Goal: Task Accomplishment & Management: Use online tool/utility

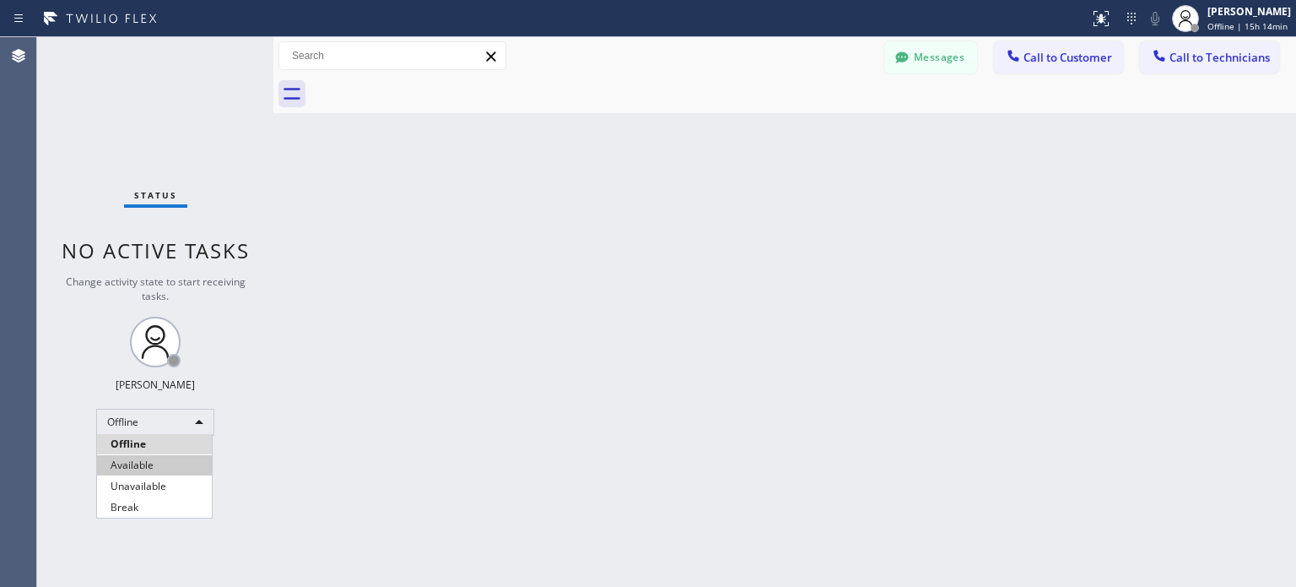
click at [176, 463] on li "Available" at bounding box center [154, 465] width 115 height 20
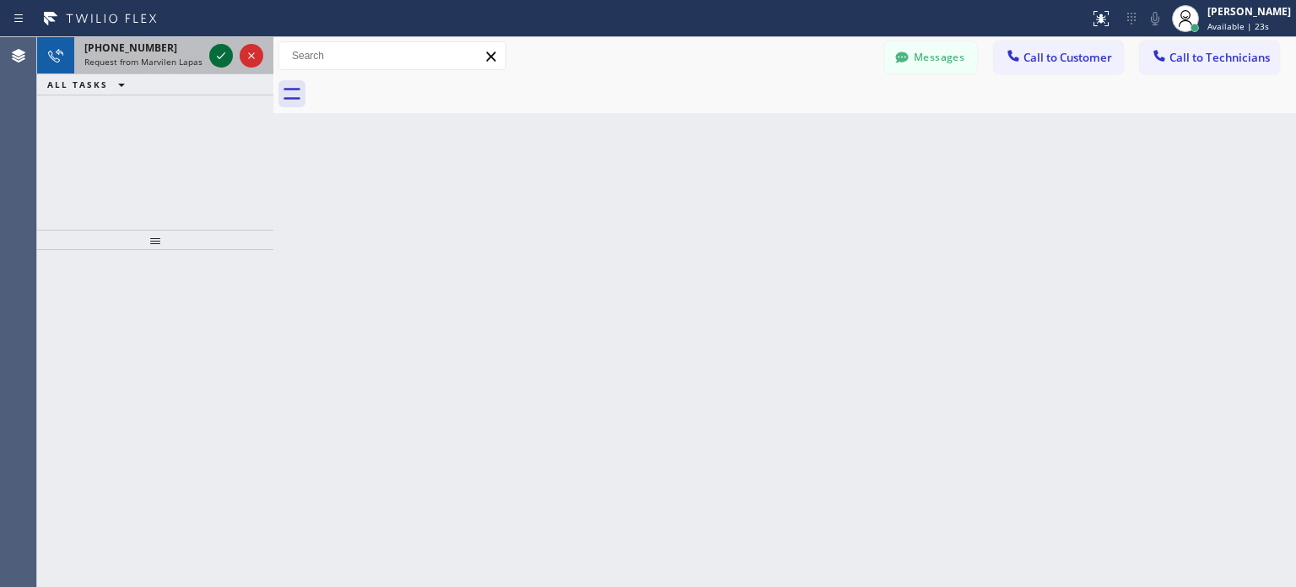
click at [223, 53] on icon at bounding box center [221, 56] width 20 height 20
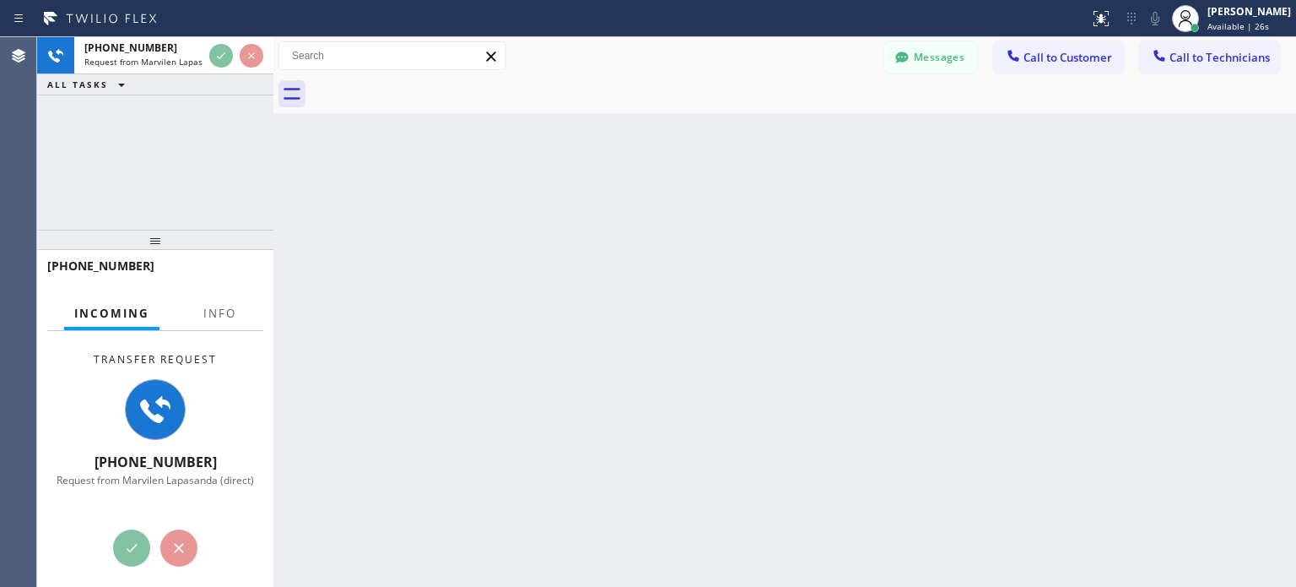
click at [889, 456] on div "Back to Dashboard Change Sender ID Customers Technicians MI Mazharul Islam [DAT…" at bounding box center [784, 311] width 1023 height 549
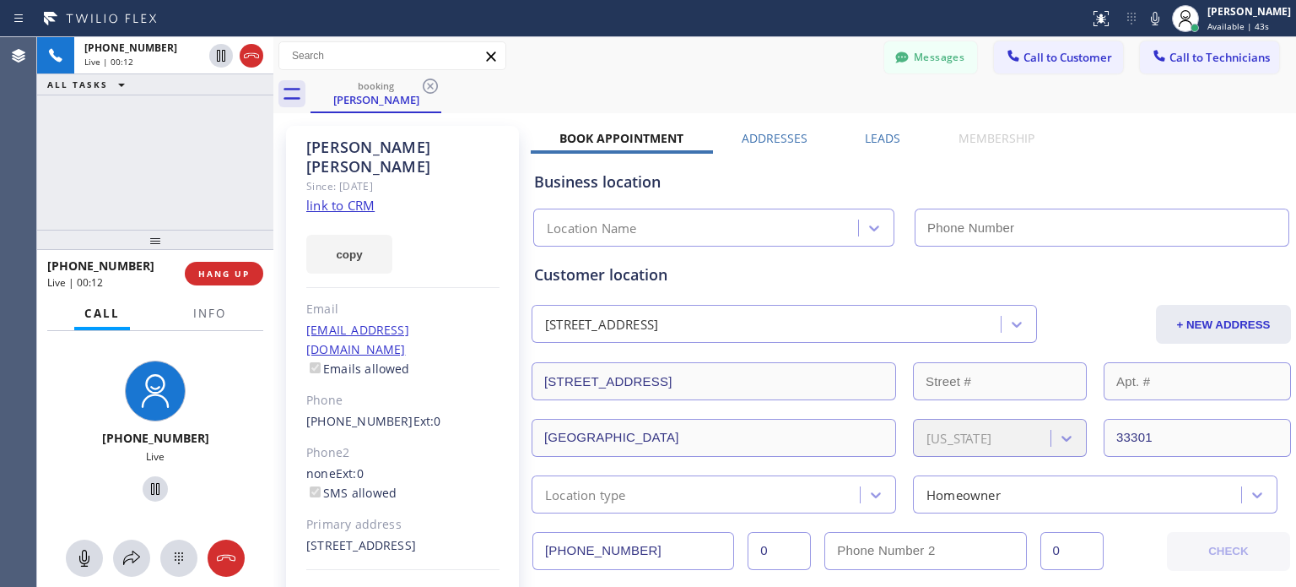
type input "[PHONE_NUMBER]"
click at [236, 270] on span "HANG UP" at bounding box center [223, 274] width 51 height 12
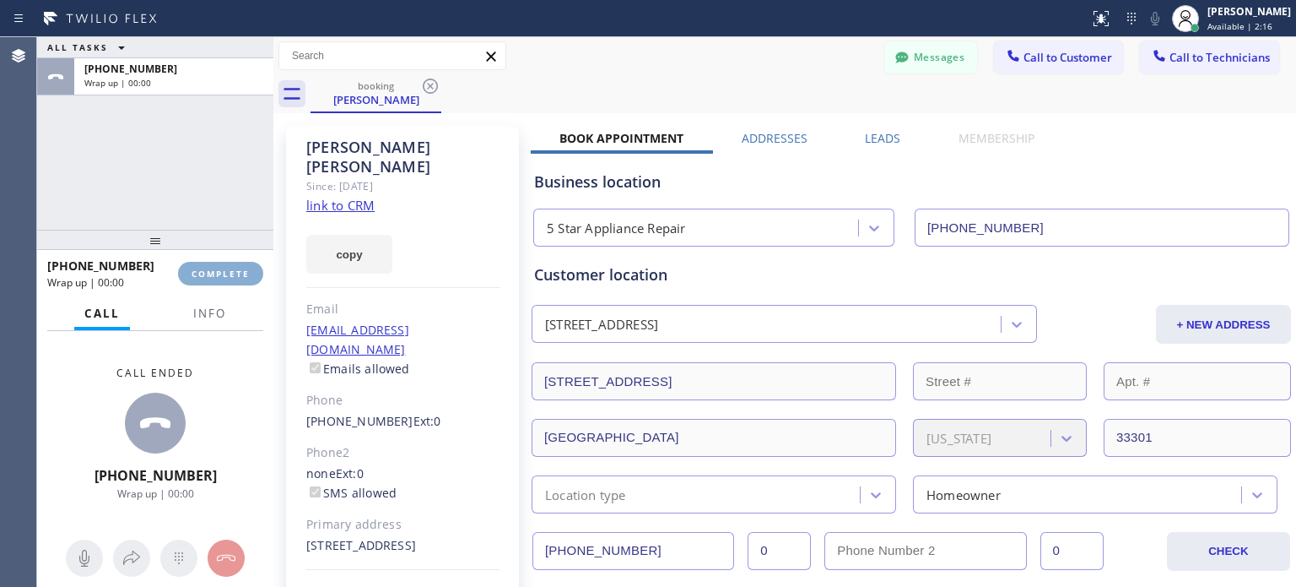
click at [226, 271] on span "COMPLETE" at bounding box center [221, 274] width 58 height 12
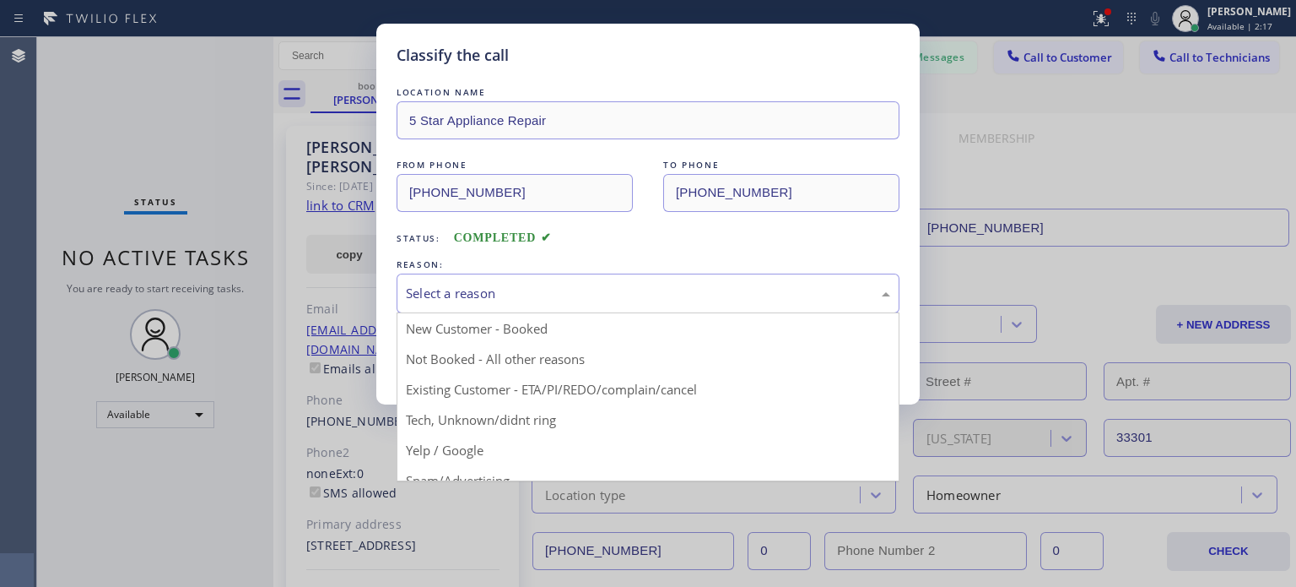
click at [473, 305] on div "Select a reason" at bounding box center [648, 293] width 503 height 40
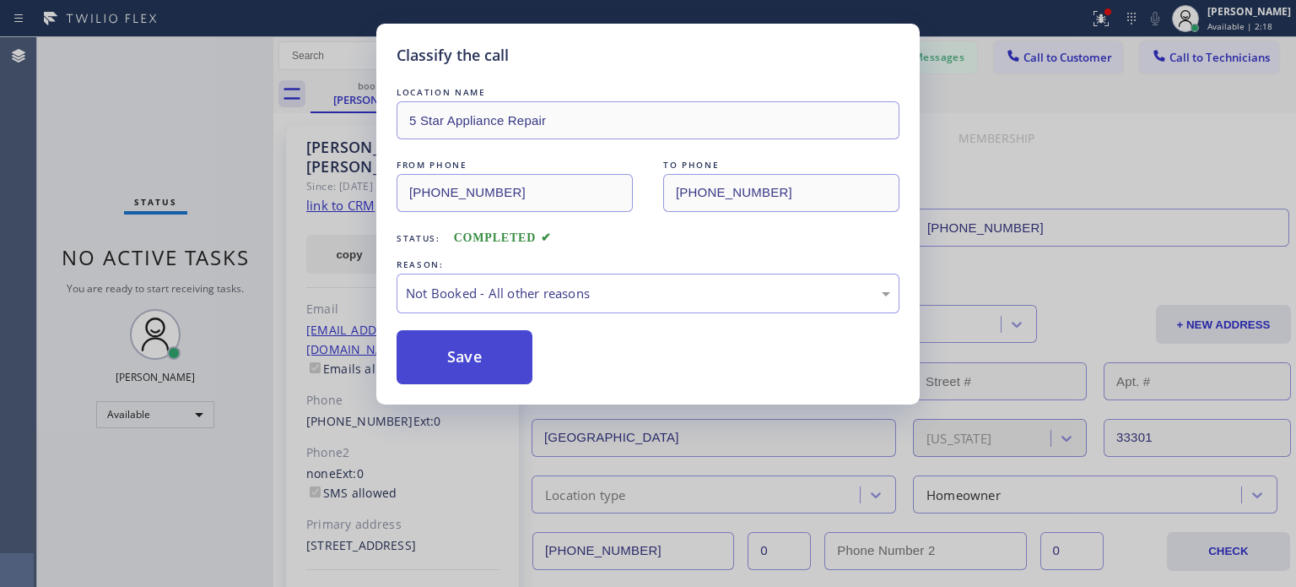
click at [470, 352] on button "Save" at bounding box center [465, 357] width 136 height 54
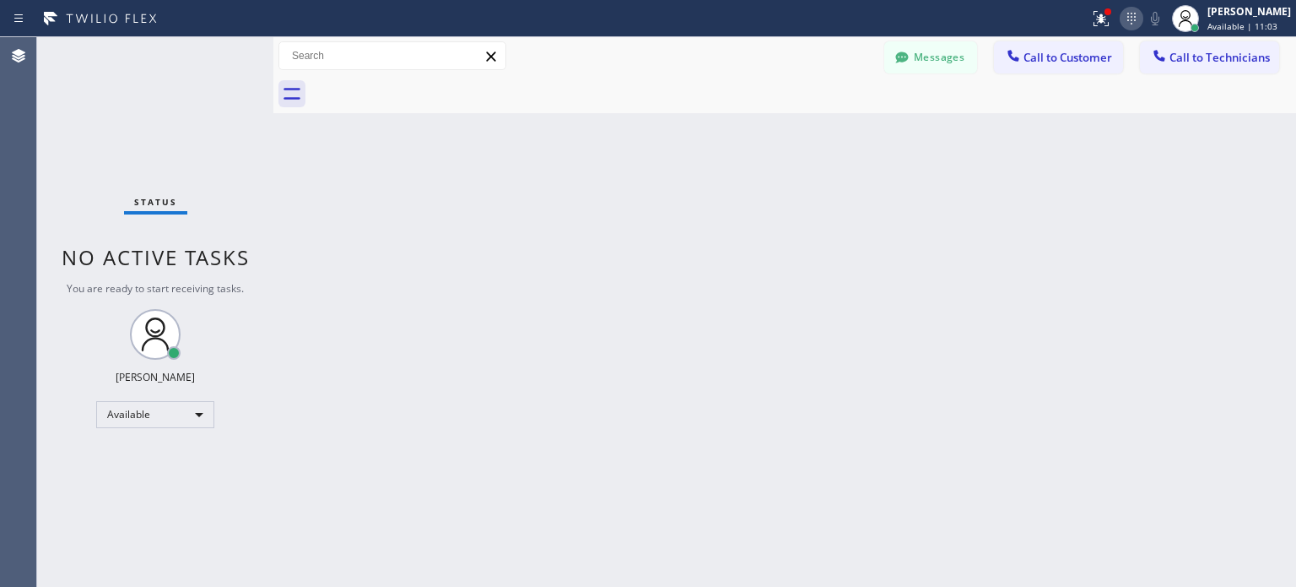
click at [1128, 19] on icon at bounding box center [1132, 19] width 8 height 12
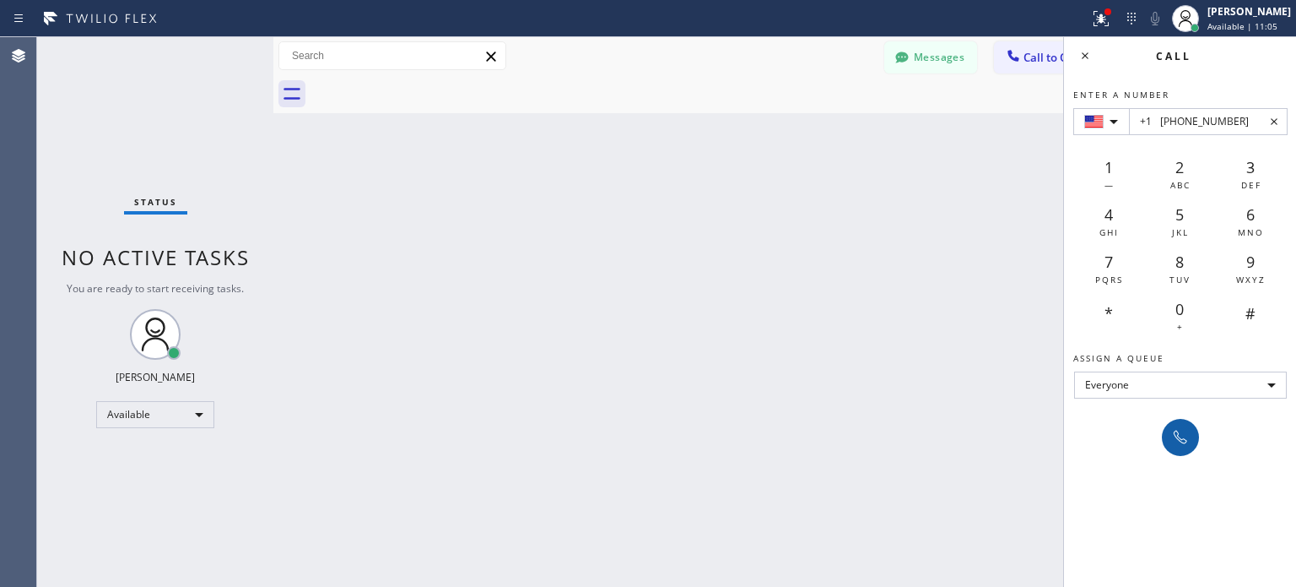
type input "+1 [PHONE_NUMBER]"
click at [1188, 436] on icon at bounding box center [1181, 437] width 20 height 20
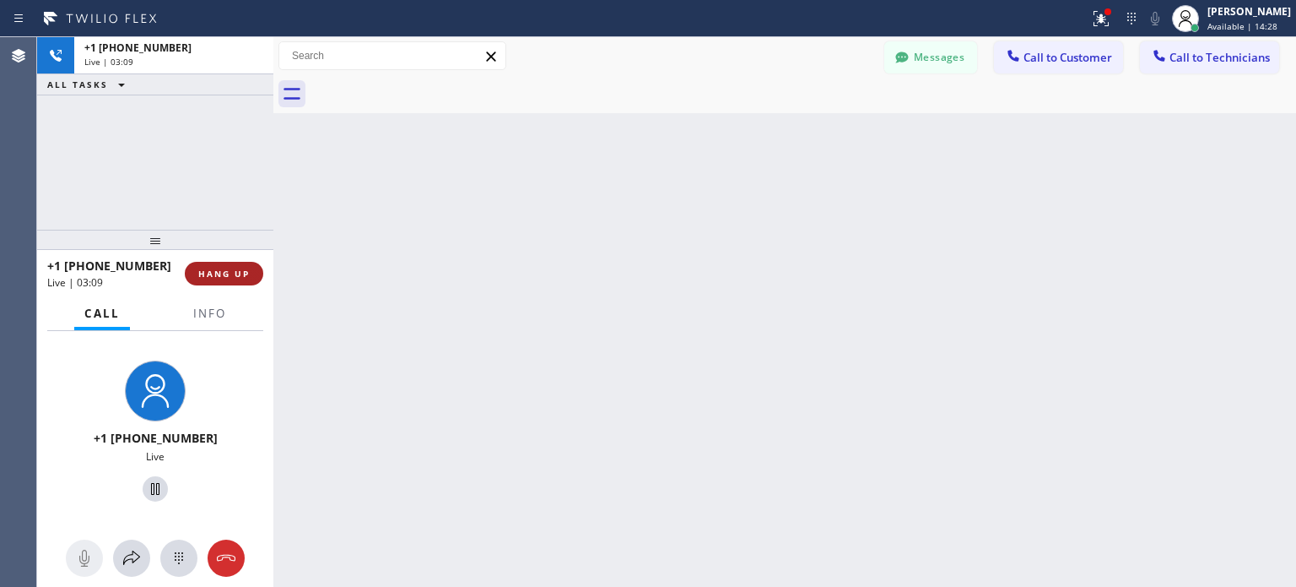
click at [226, 264] on button "HANG UP" at bounding box center [224, 274] width 78 height 24
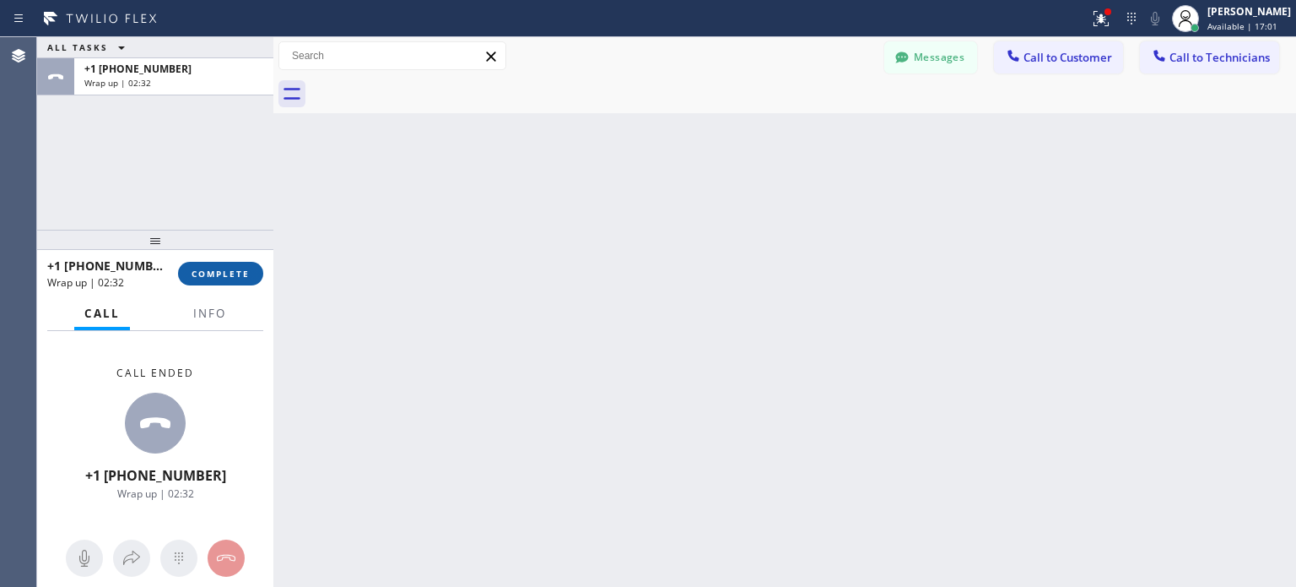
click at [238, 276] on span "COMPLETE" at bounding box center [221, 274] width 58 height 12
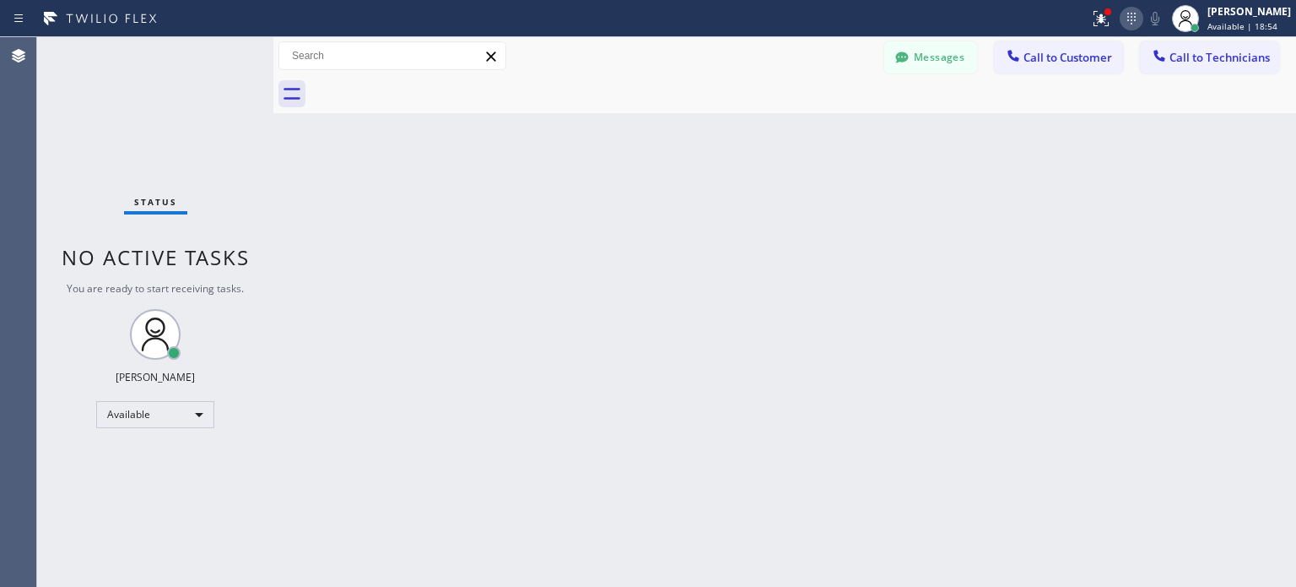
click at [1134, 14] on icon at bounding box center [1132, 18] width 20 height 20
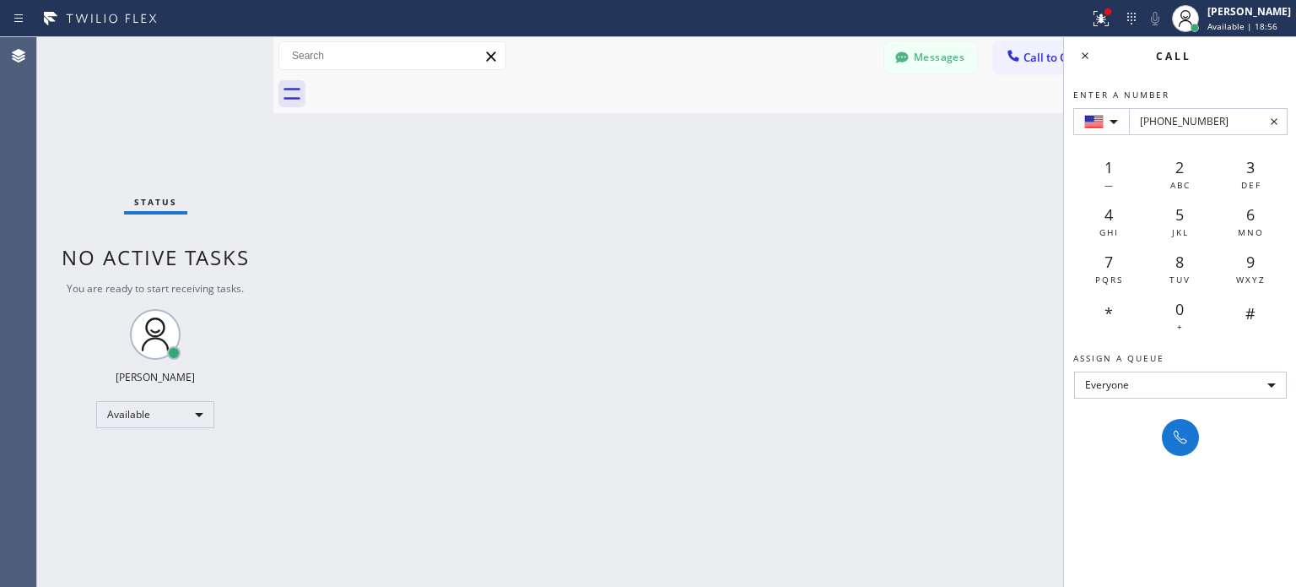
type input "[PHONE_NUMBER]"
click at [1195, 449] on div at bounding box center [1180, 437] width 37 height 37
click at [1191, 438] on div at bounding box center [1181, 437] width 24 height 20
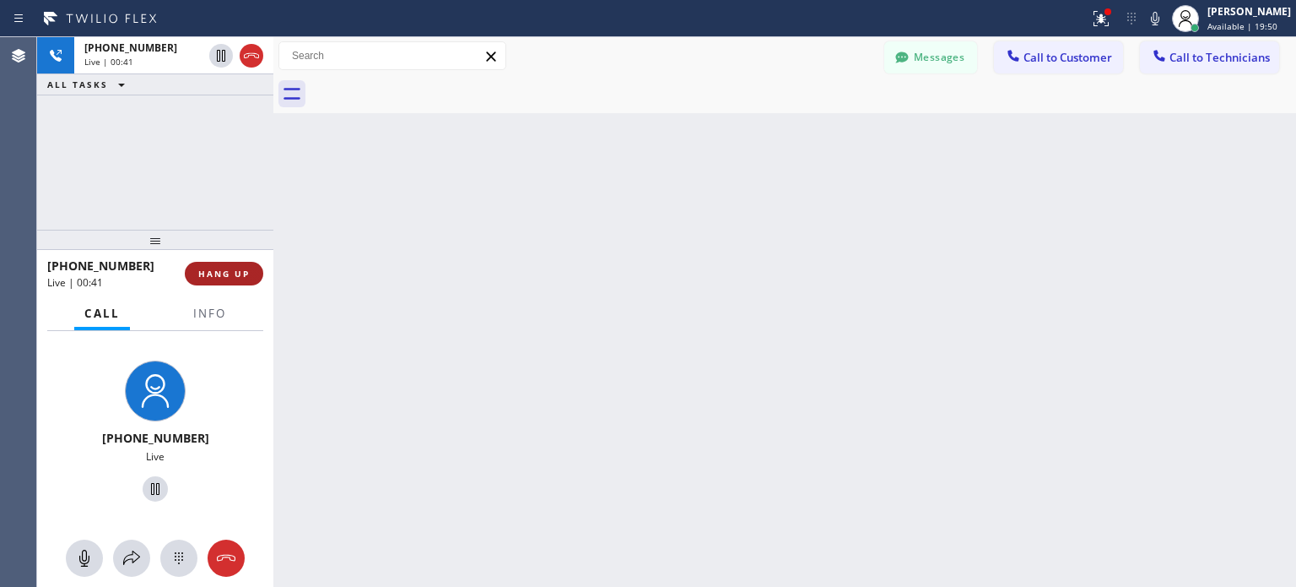
click at [250, 274] on button "HANG UP" at bounding box center [224, 274] width 78 height 24
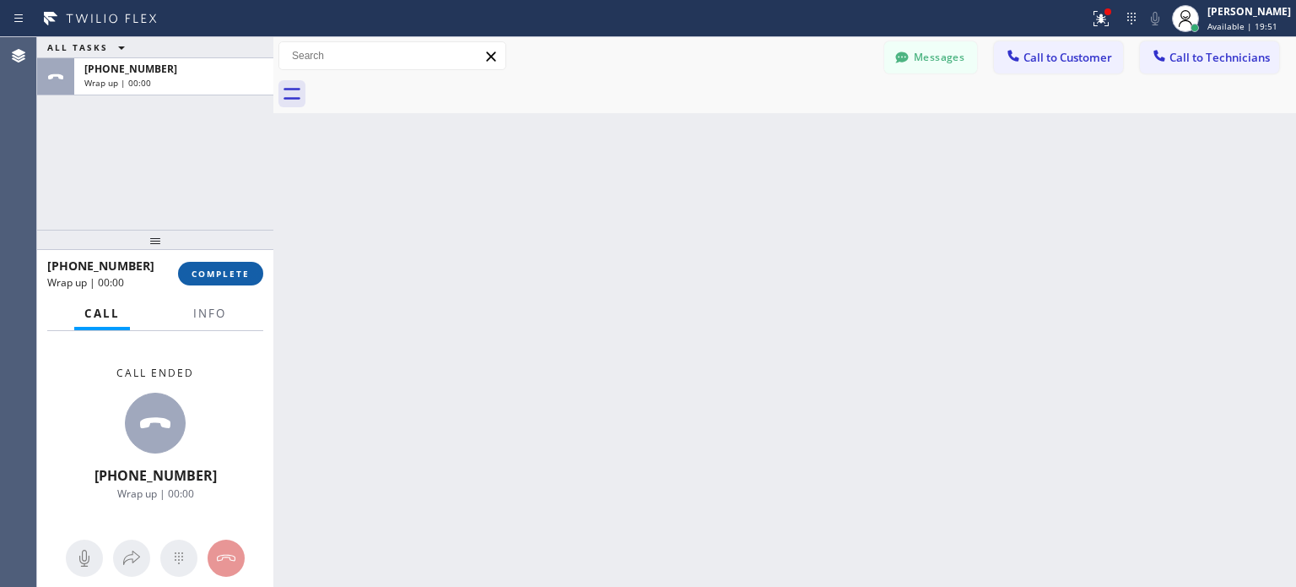
drag, startPoint x: 237, startPoint y: 270, endPoint x: 349, endPoint y: 143, distance: 169.2
click at [238, 270] on span "COMPLETE" at bounding box center [221, 274] width 58 height 12
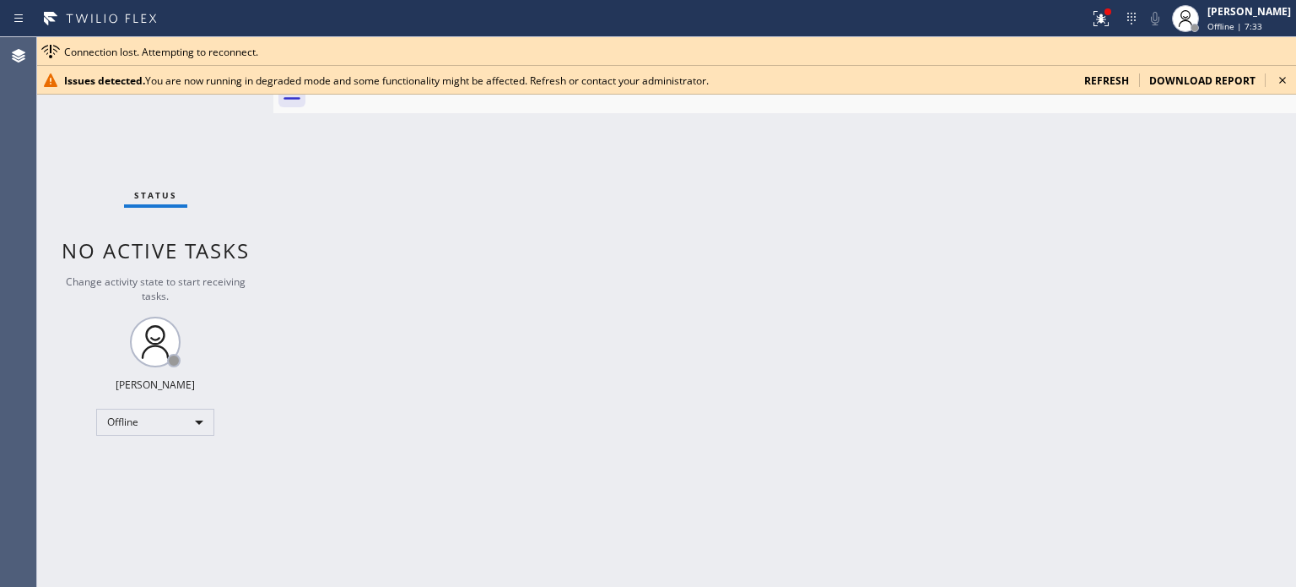
click at [1117, 84] on span "refresh" at bounding box center [1107, 80] width 45 height 14
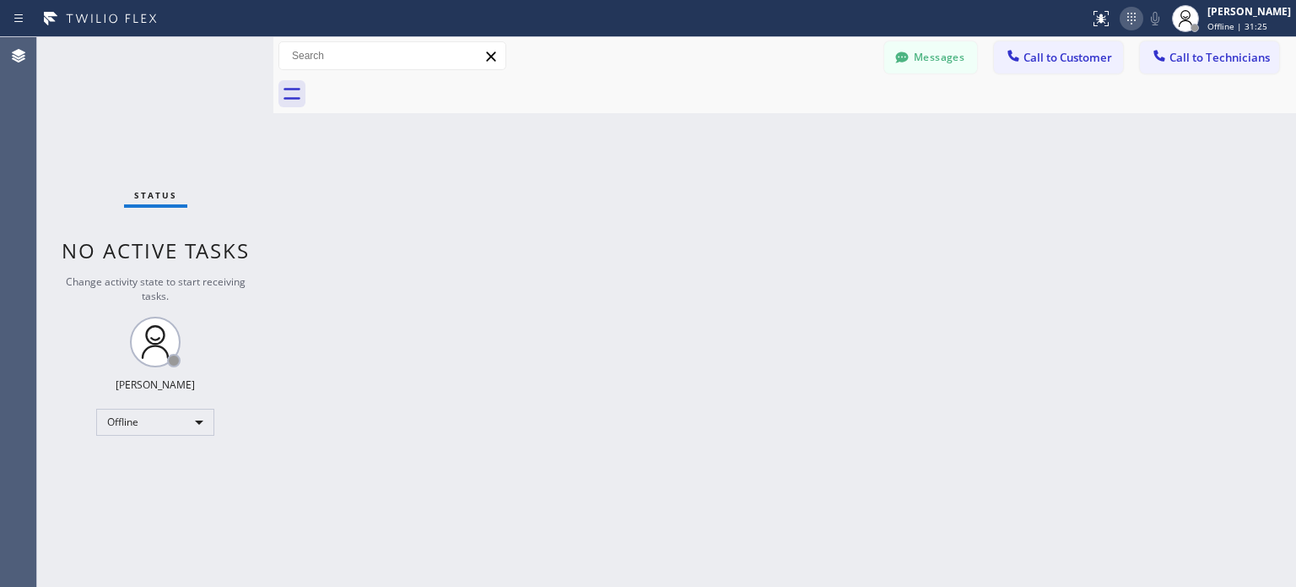
click at [1123, 26] on icon at bounding box center [1132, 18] width 20 height 20
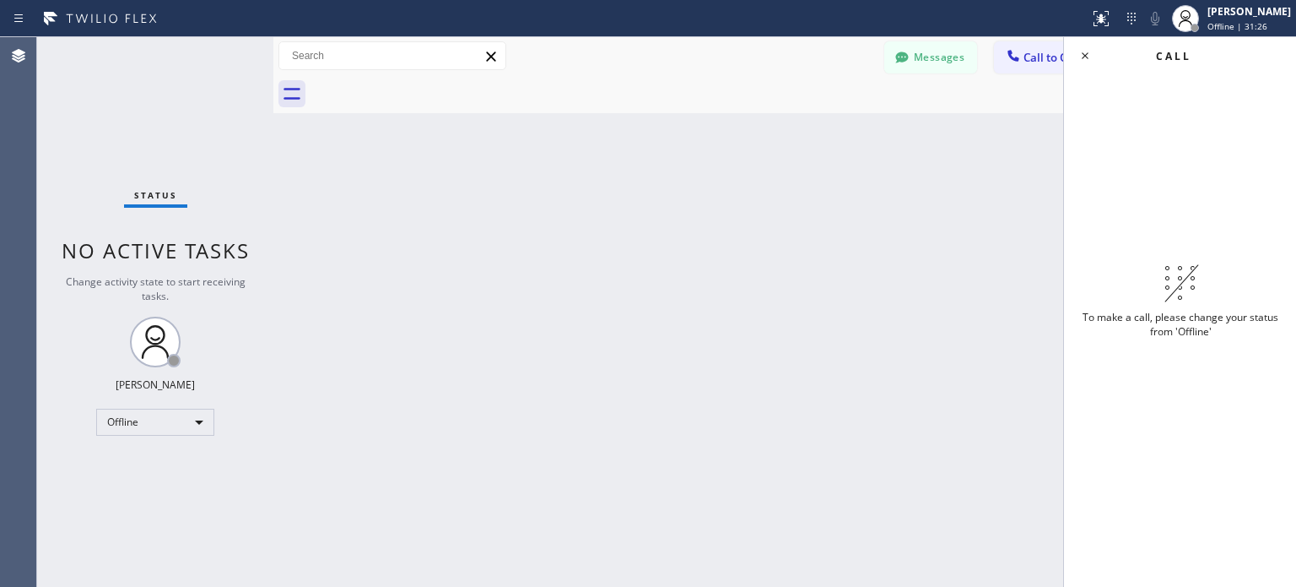
drag, startPoint x: 623, startPoint y: 369, endPoint x: 385, endPoint y: 369, distance: 238.0
click at [614, 366] on div "Back to Dashboard Change Sender ID Customers Technicians MI Mazharul Islam [DAT…" at bounding box center [784, 311] width 1023 height 549
click at [168, 428] on div "Offline" at bounding box center [155, 422] width 118 height 27
click at [154, 470] on li "Available" at bounding box center [154, 465] width 115 height 20
click at [1018, 323] on div "Back to Dashboard Change Sender ID Customers Technicians MI Mazharul Islam [DAT…" at bounding box center [784, 311] width 1023 height 549
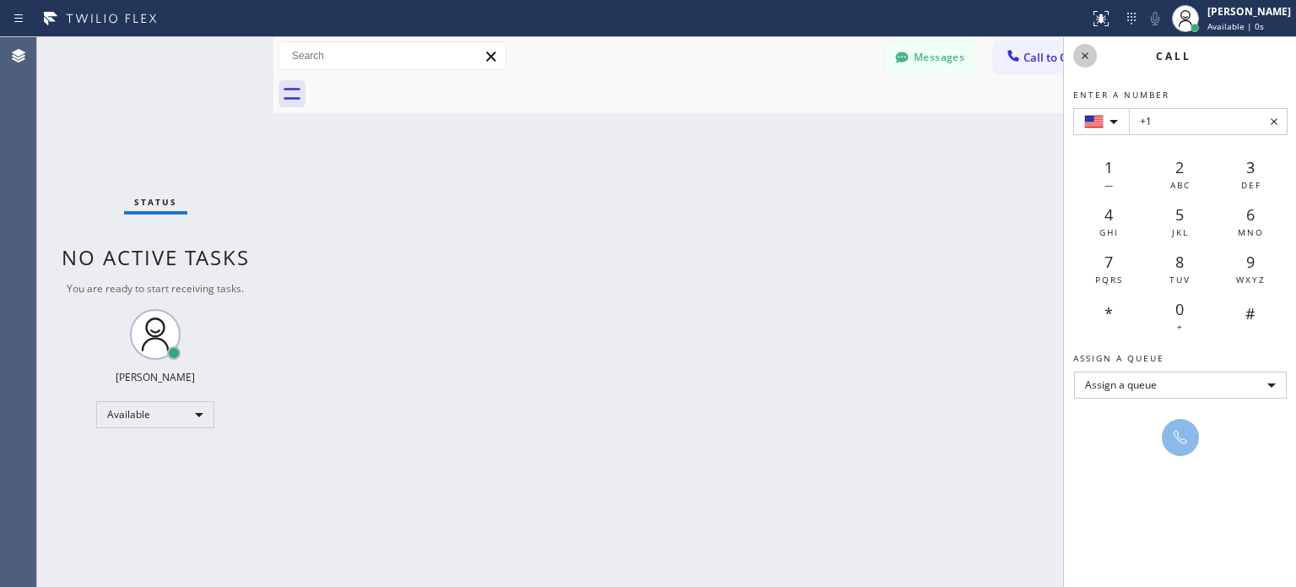
click at [1083, 60] on icon at bounding box center [1085, 56] width 20 height 20
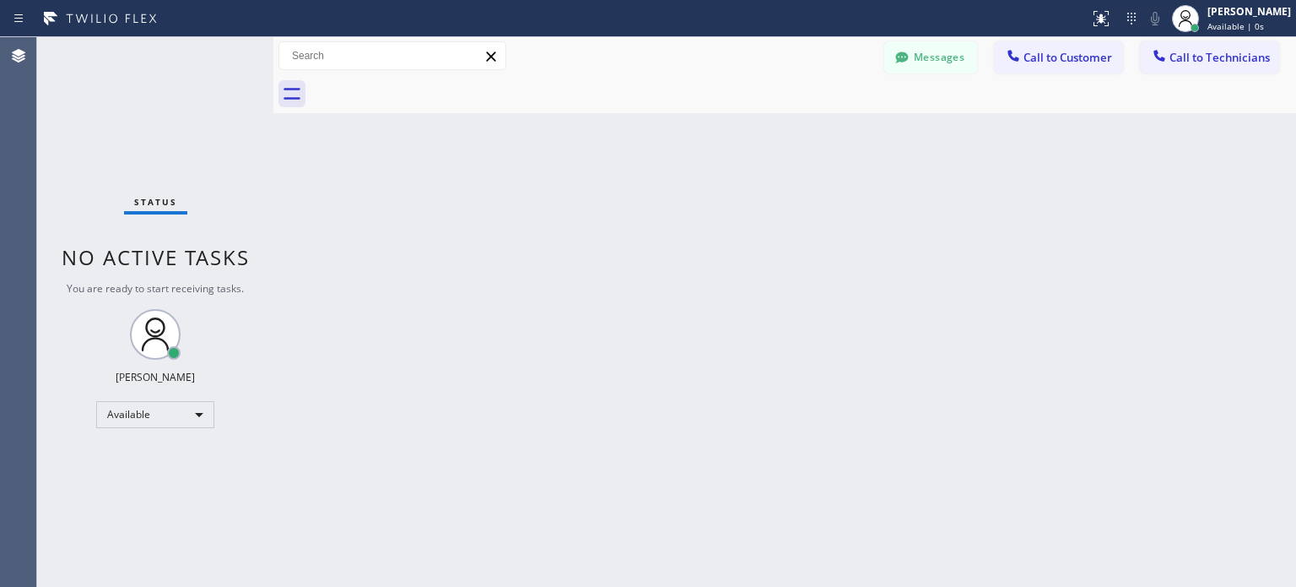
click at [672, 345] on div "Back to Dashboard Change Sender ID Customers Technicians MI Mazharul Islam [DAT…" at bounding box center [784, 311] width 1023 height 549
click at [1134, 16] on icon at bounding box center [1132, 18] width 20 height 20
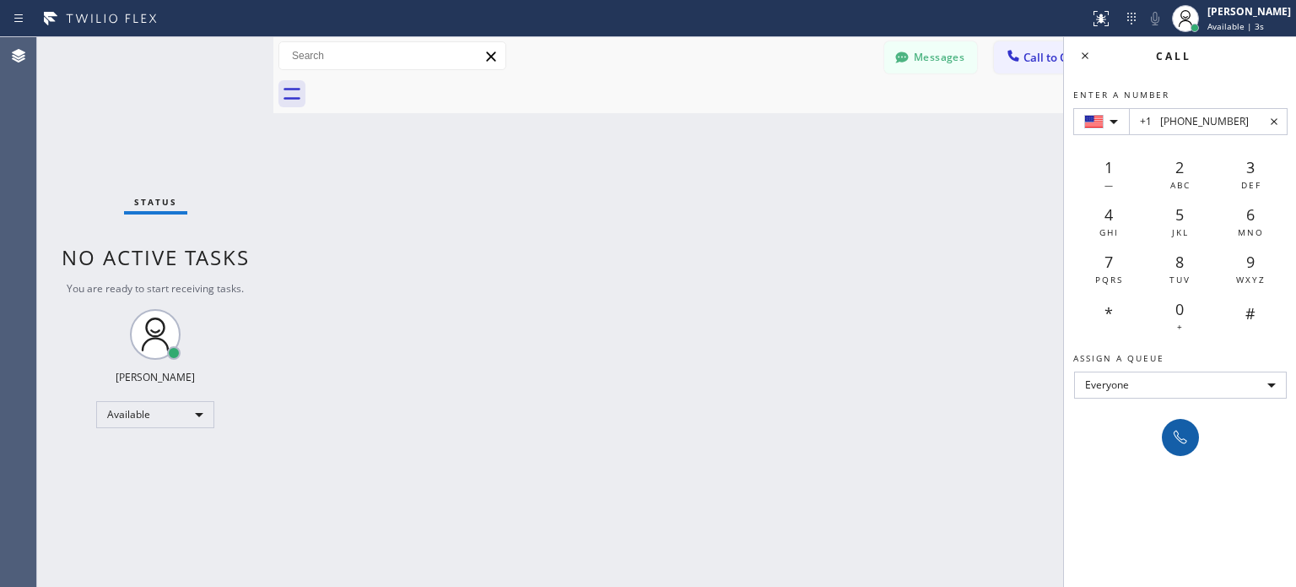
type input "+1 (201) 349-5060"
click at [1171, 438] on icon at bounding box center [1181, 437] width 20 height 20
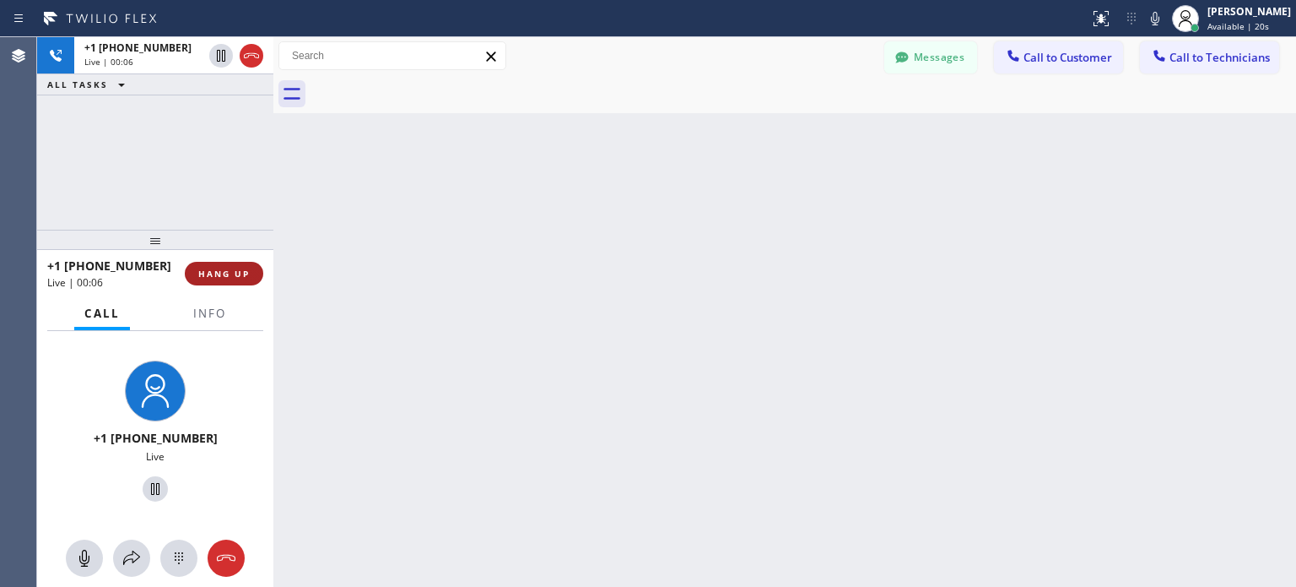
click at [227, 276] on span "HANG UP" at bounding box center [223, 274] width 51 height 12
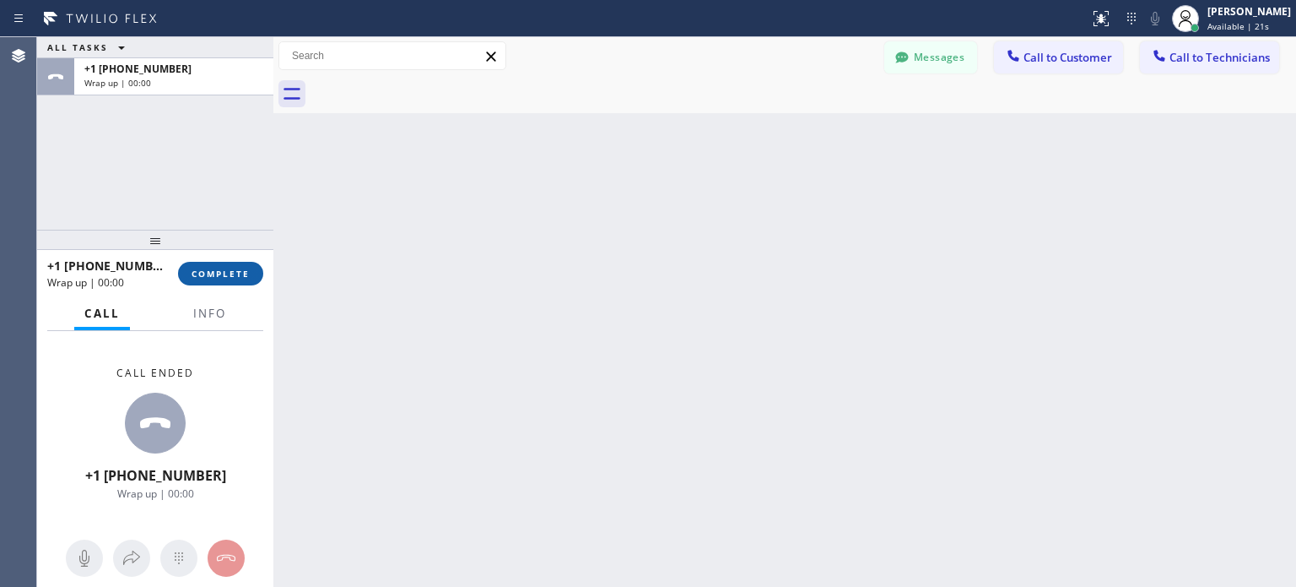
click at [226, 276] on span "COMPLETE" at bounding box center [221, 274] width 58 height 12
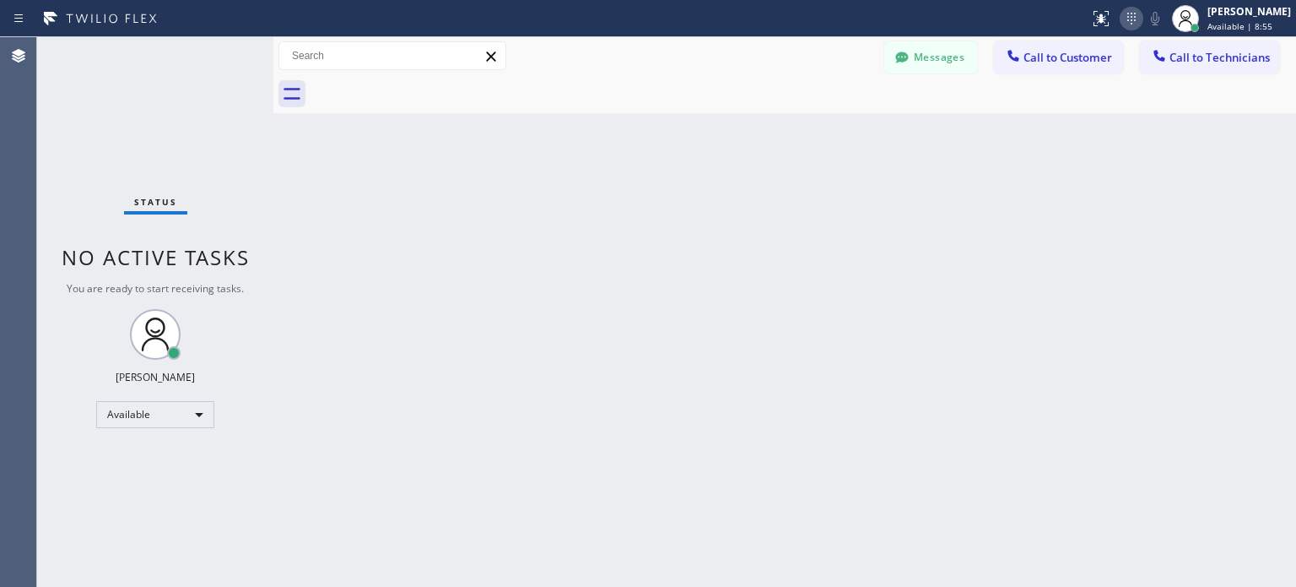
click at [1122, 19] on icon at bounding box center [1132, 18] width 20 height 20
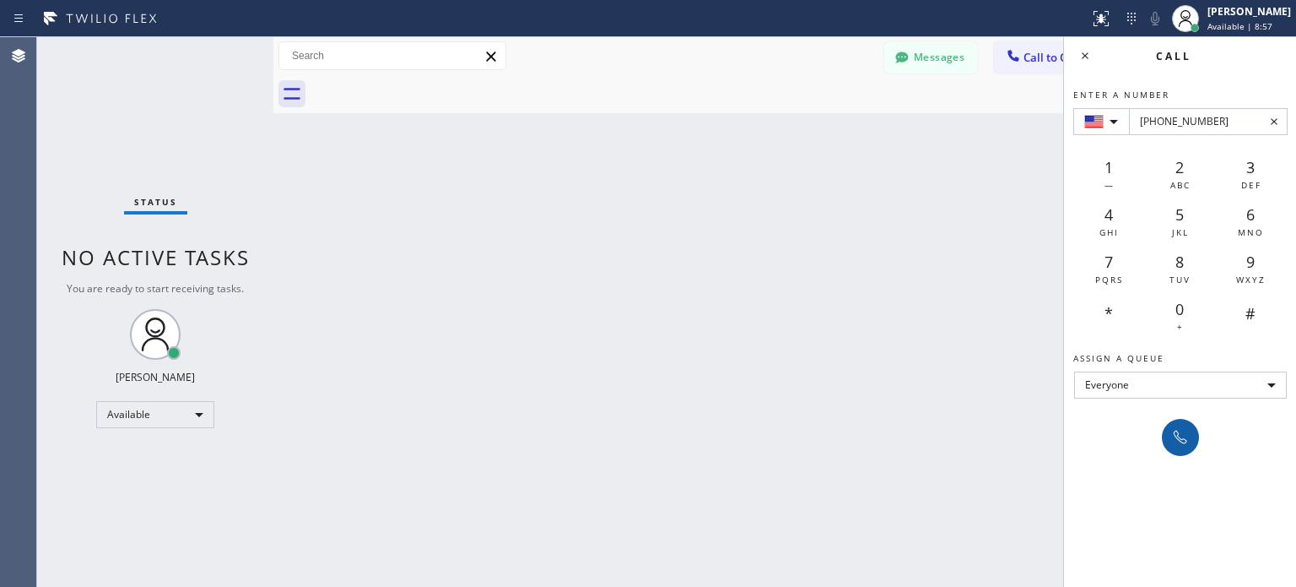
type input "+1(212) 375-8101"
click at [1178, 436] on icon at bounding box center [1181, 437] width 20 height 20
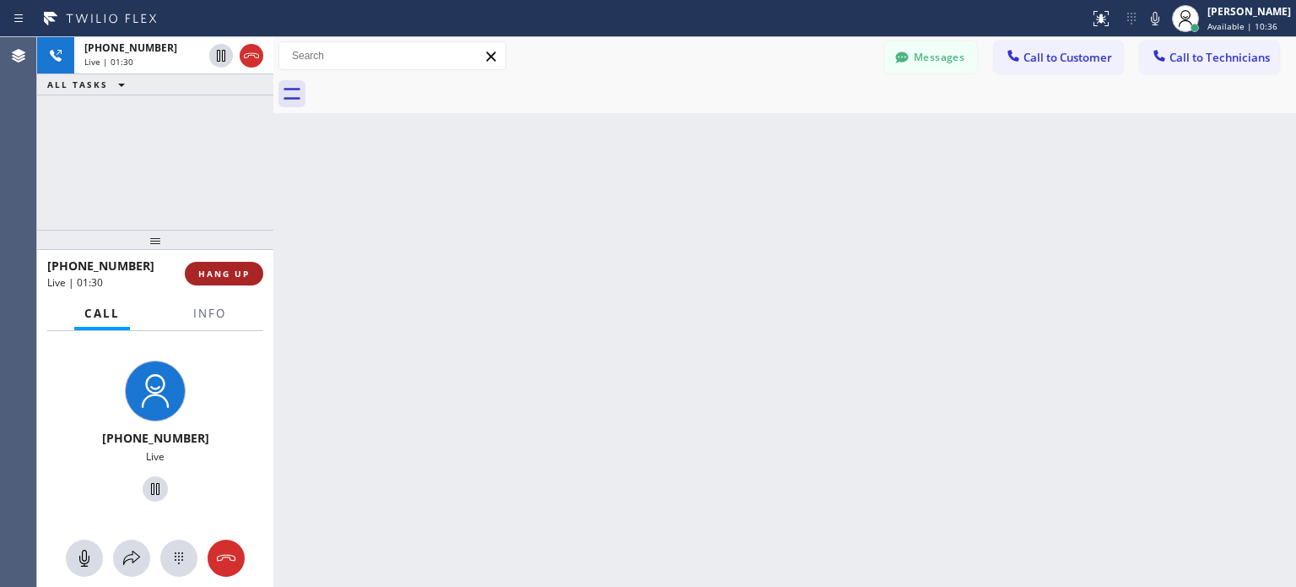
click at [239, 271] on span "HANG UP" at bounding box center [223, 274] width 51 height 12
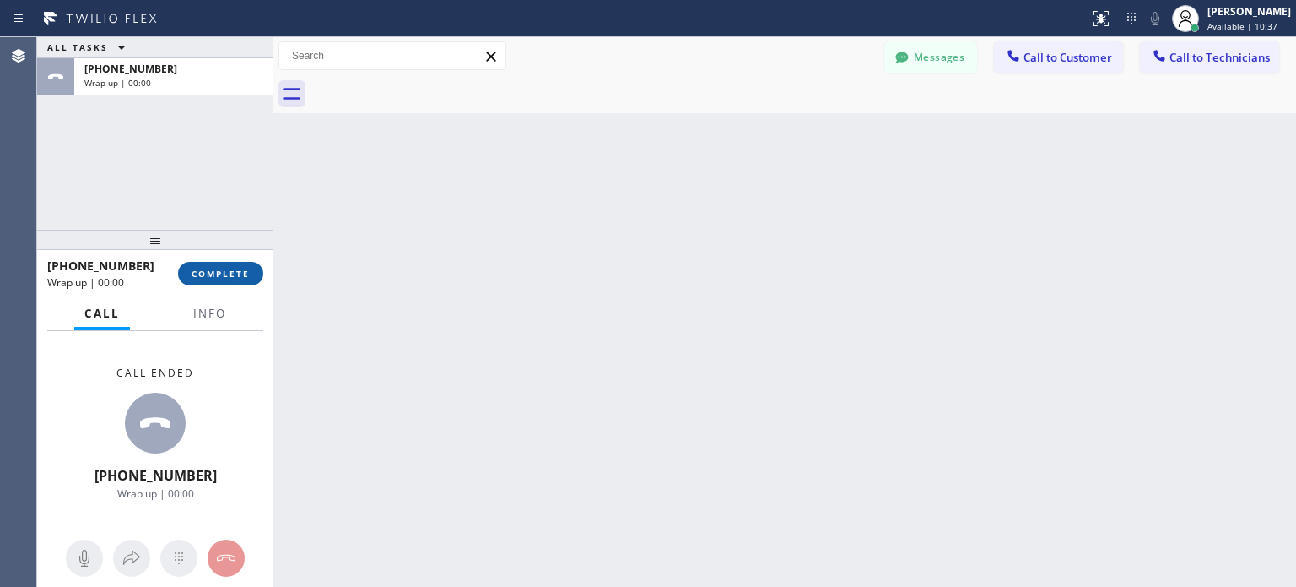
click at [228, 269] on span "COMPLETE" at bounding box center [221, 274] width 58 height 12
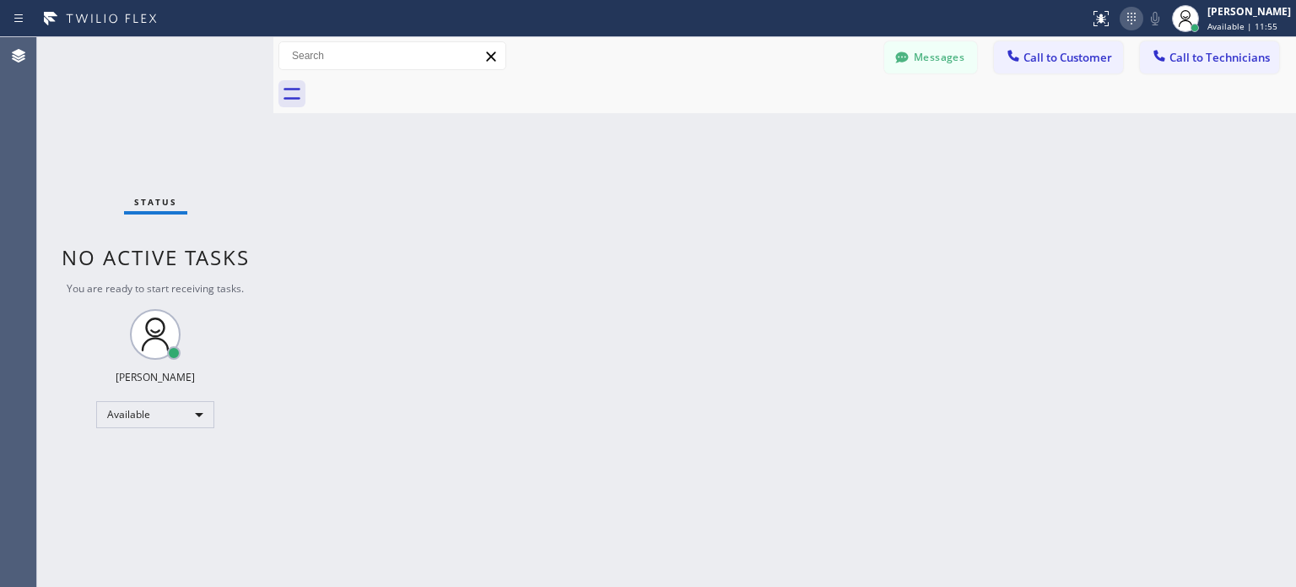
click at [1135, 16] on icon at bounding box center [1132, 18] width 20 height 20
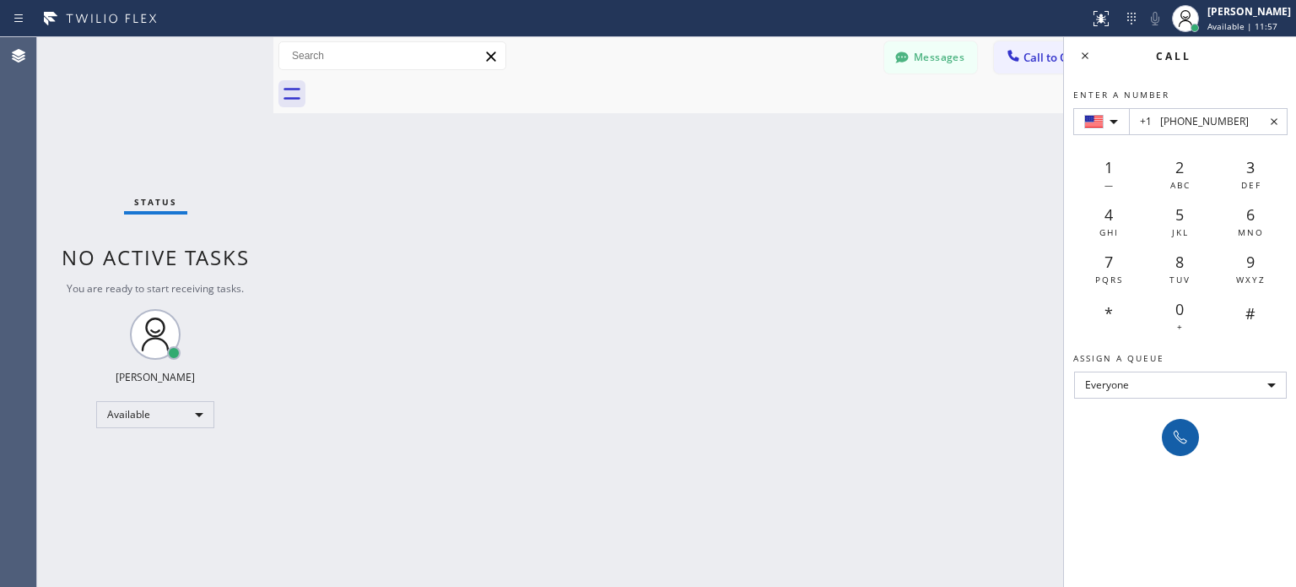
type input "+1 (929) 503-4075"
click at [1171, 438] on icon at bounding box center [1181, 437] width 20 height 20
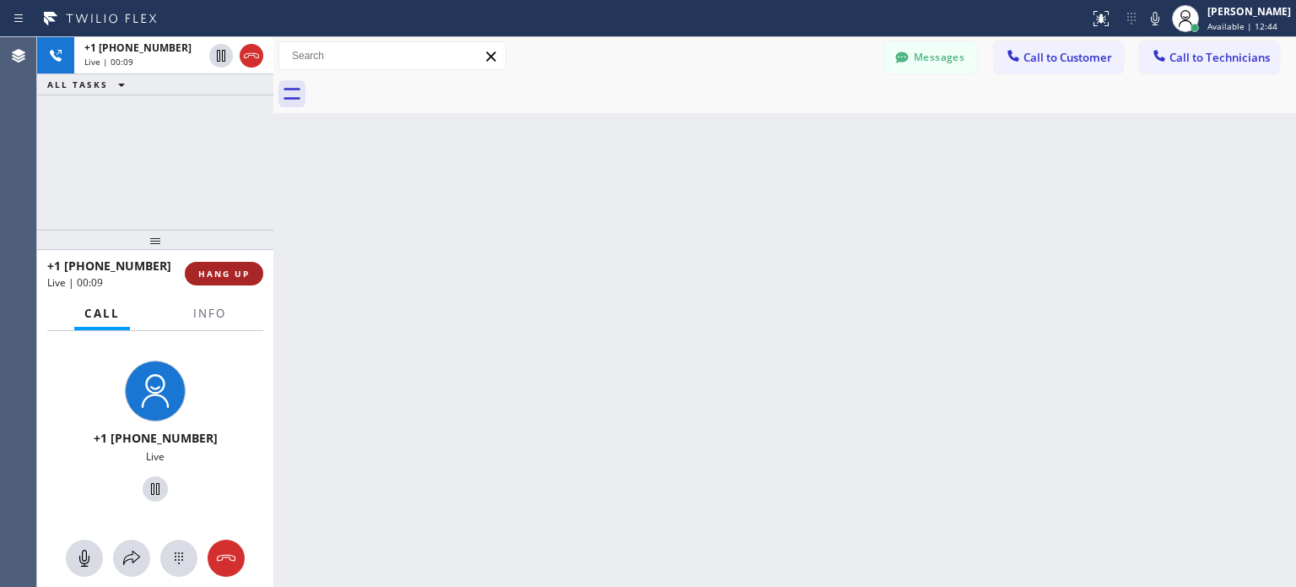
click at [209, 282] on button "HANG UP" at bounding box center [224, 274] width 78 height 24
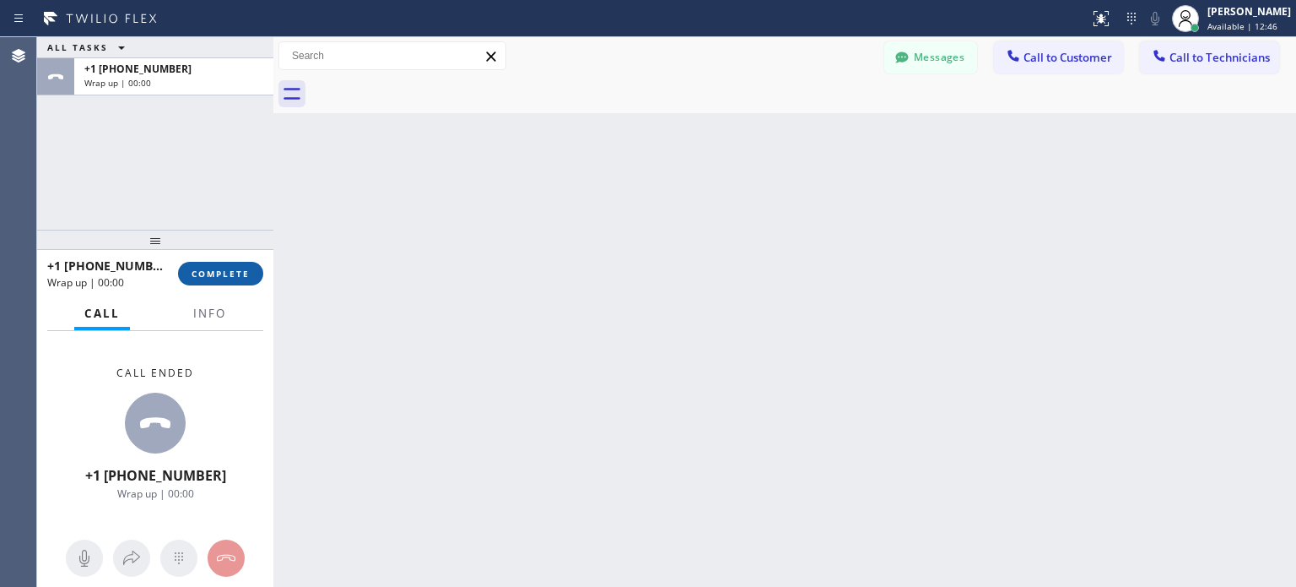
click at [229, 273] on span "COMPLETE" at bounding box center [221, 274] width 58 height 12
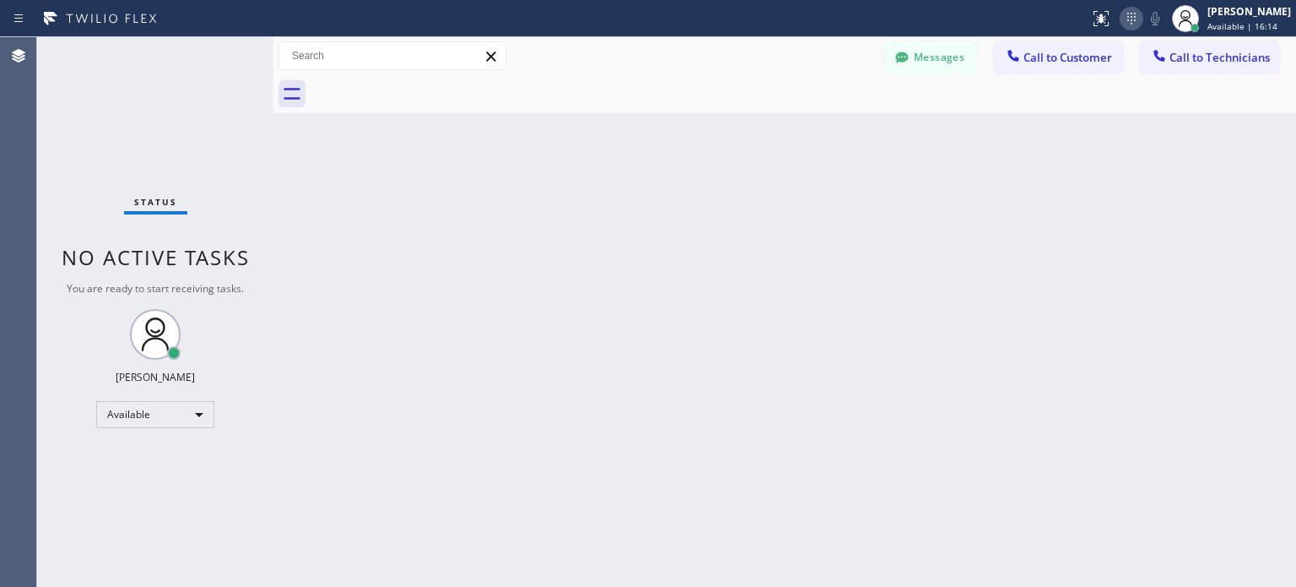
click at [1122, 22] on icon at bounding box center [1132, 18] width 20 height 20
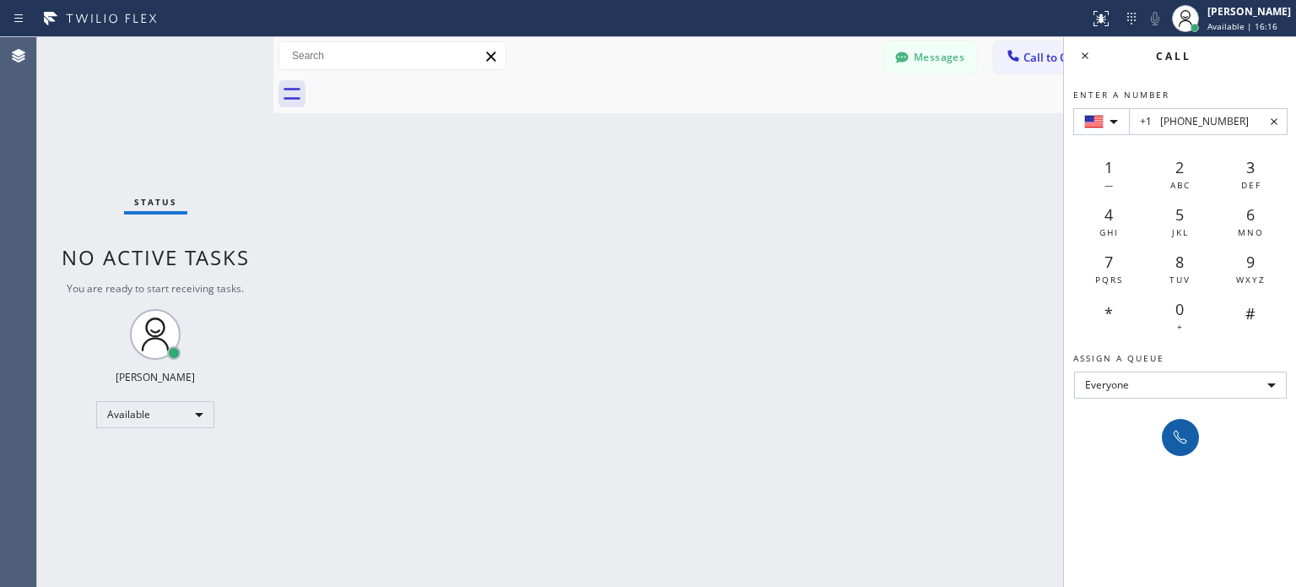
type input "+1 (516) 395-3774"
click at [1189, 444] on icon at bounding box center [1181, 437] width 20 height 20
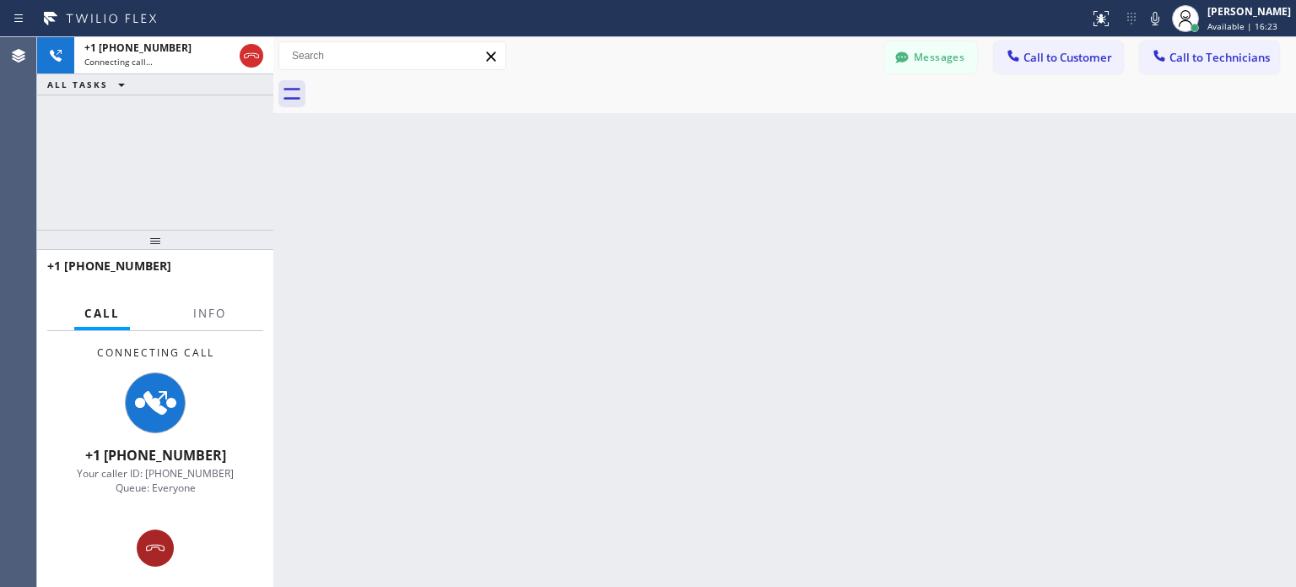
click at [155, 543] on icon at bounding box center [155, 548] width 20 height 20
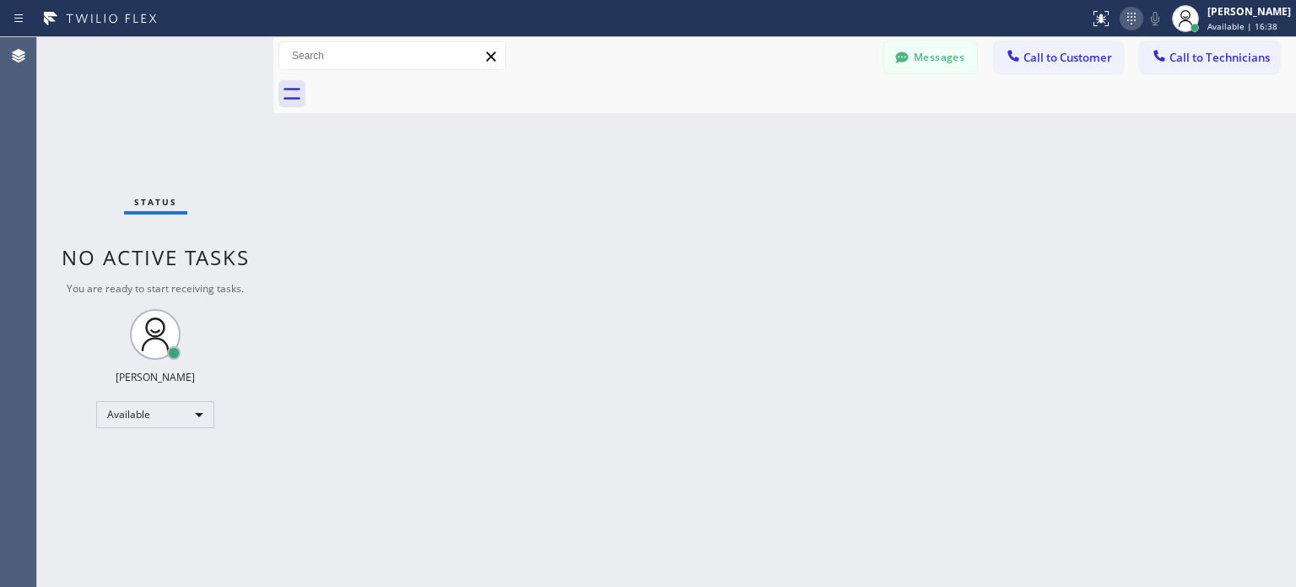
click at [1128, 19] on icon at bounding box center [1132, 18] width 20 height 20
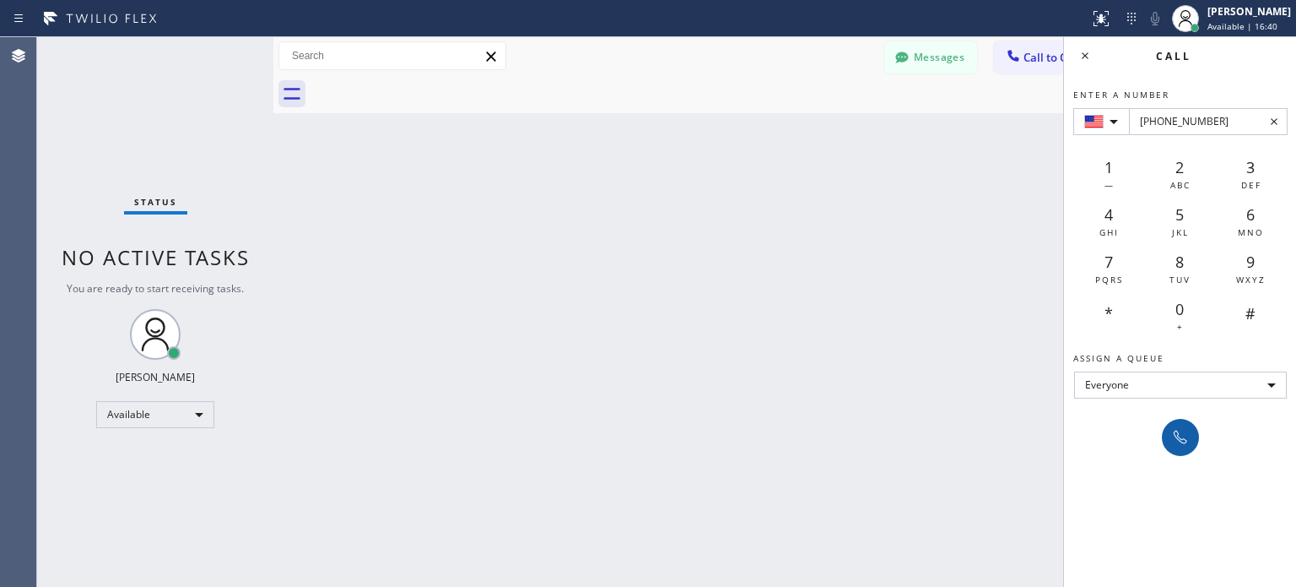
type input "+1(516) 395-3774"
click at [1174, 445] on icon at bounding box center [1181, 437] width 20 height 20
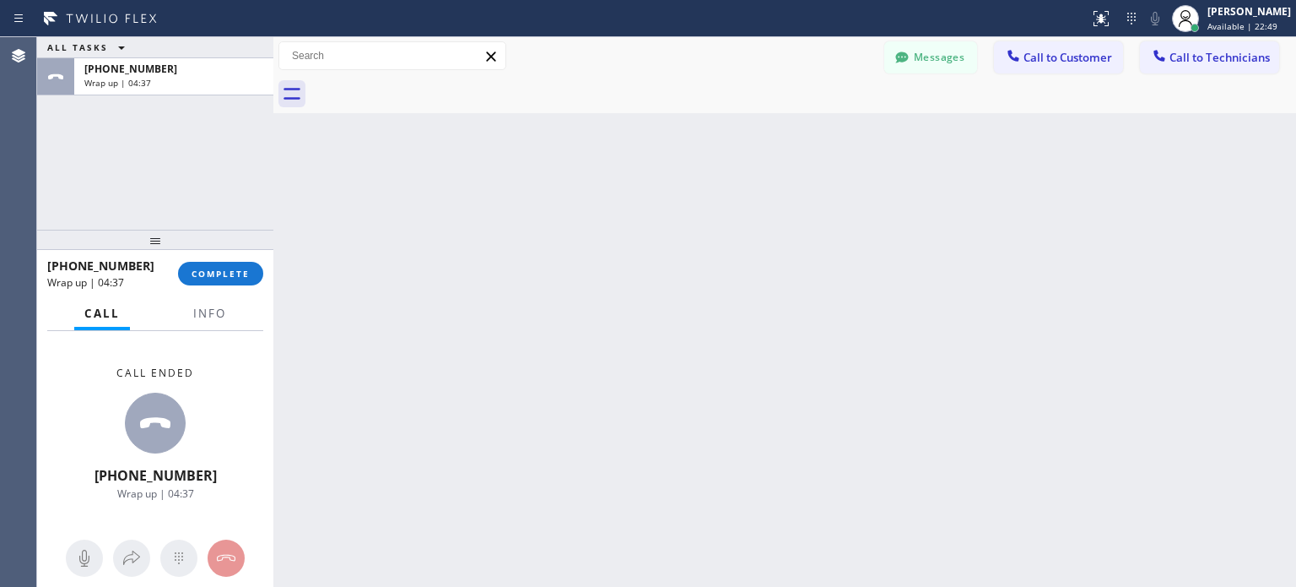
drag, startPoint x: 243, startPoint y: 273, endPoint x: 273, endPoint y: 21, distance: 253.3
click at [243, 272] on span "COMPLETE" at bounding box center [221, 274] width 58 height 12
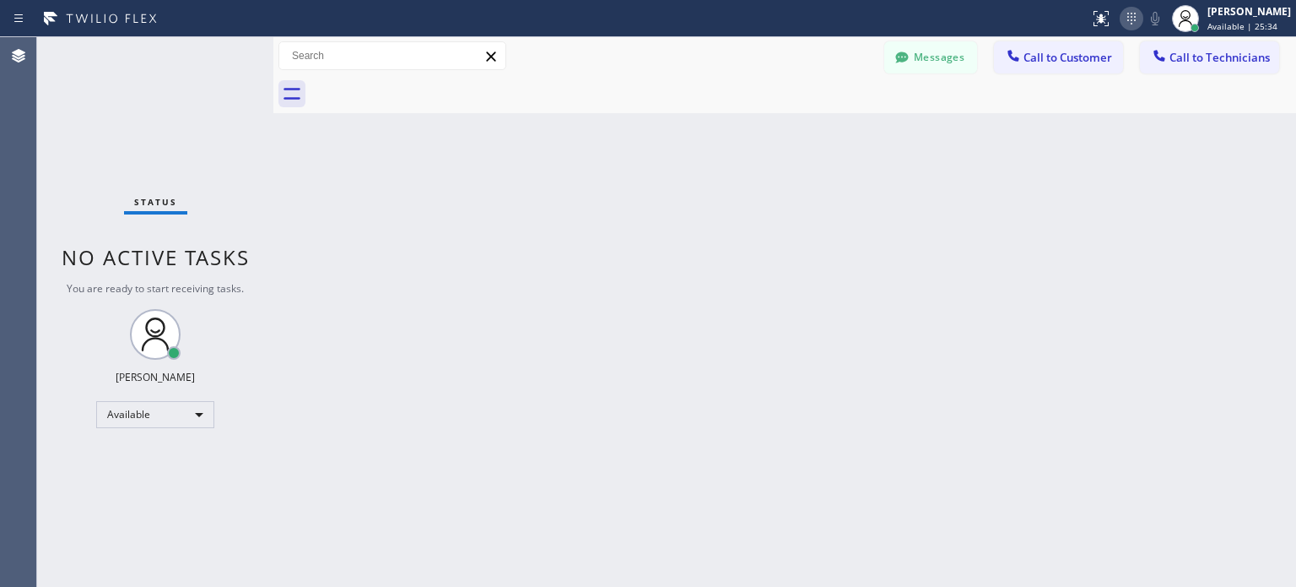
click at [1134, 17] on icon at bounding box center [1132, 18] width 20 height 20
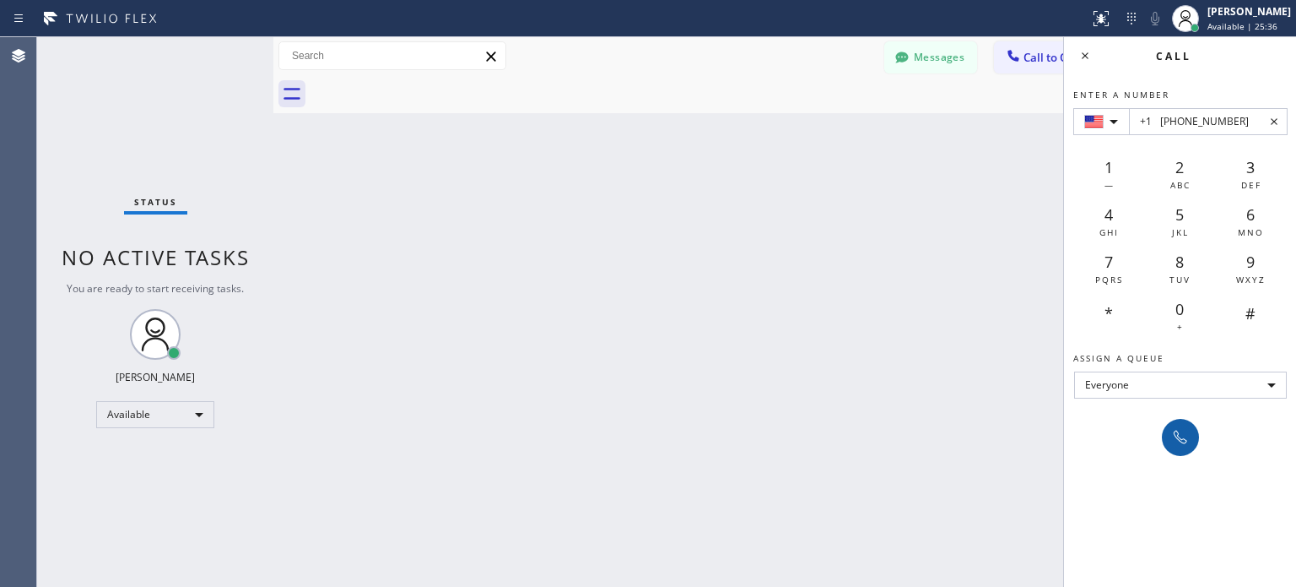
type input "+1 (201) 349-5060"
click at [1172, 438] on icon at bounding box center [1181, 437] width 20 height 20
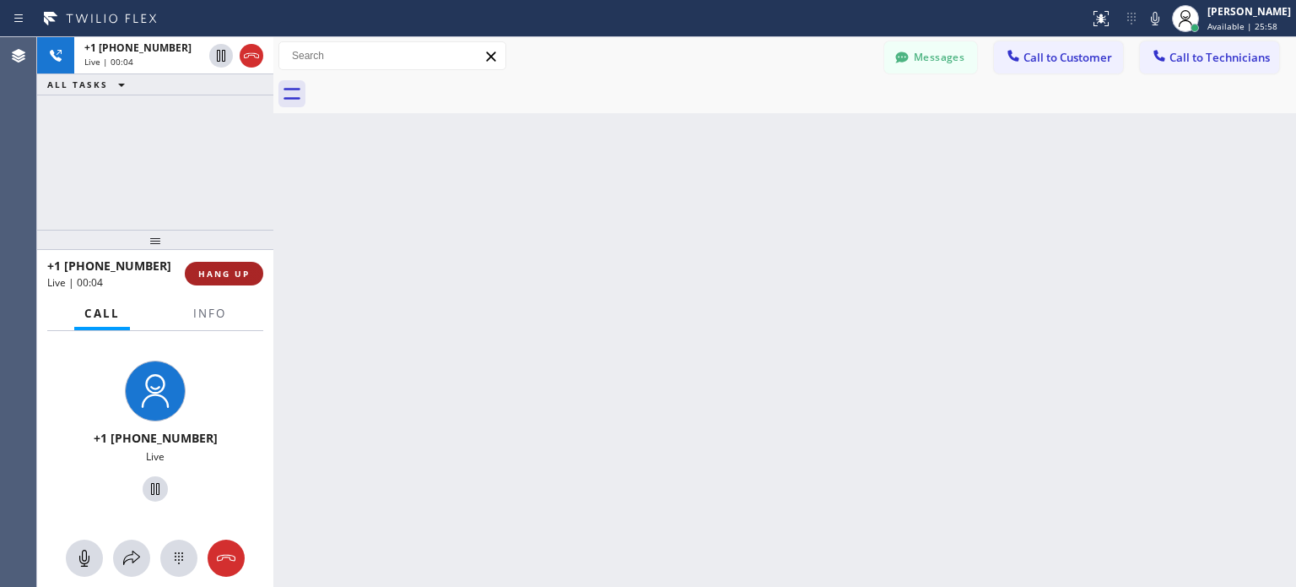
click at [245, 278] on span "HANG UP" at bounding box center [223, 274] width 51 height 12
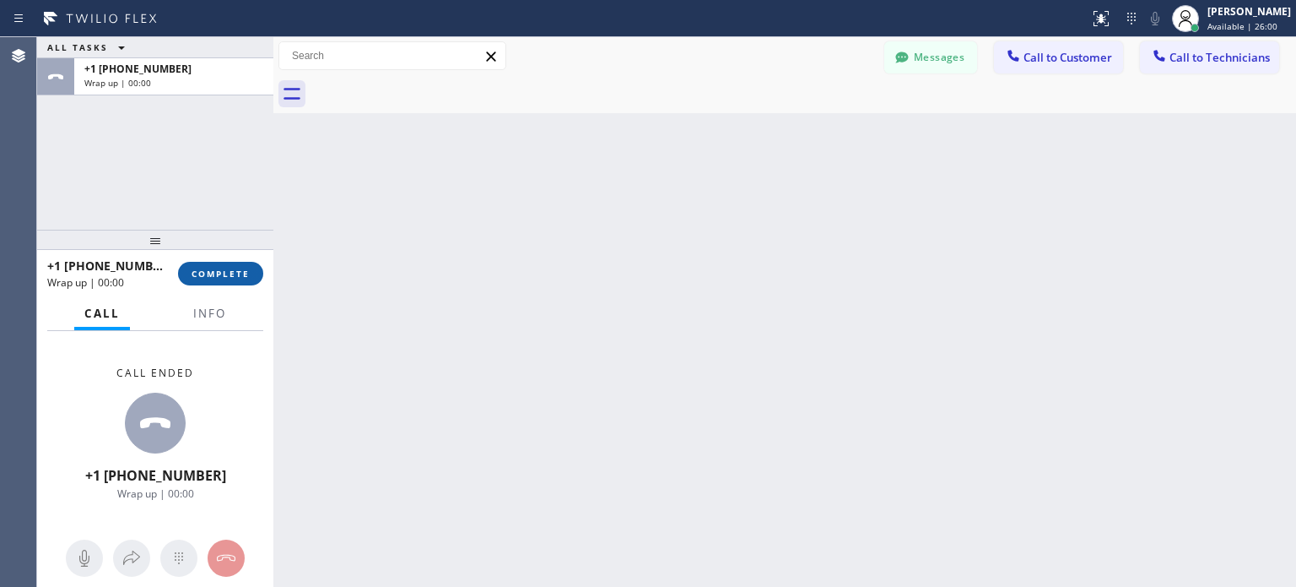
click at [243, 279] on button "COMPLETE" at bounding box center [220, 274] width 85 height 24
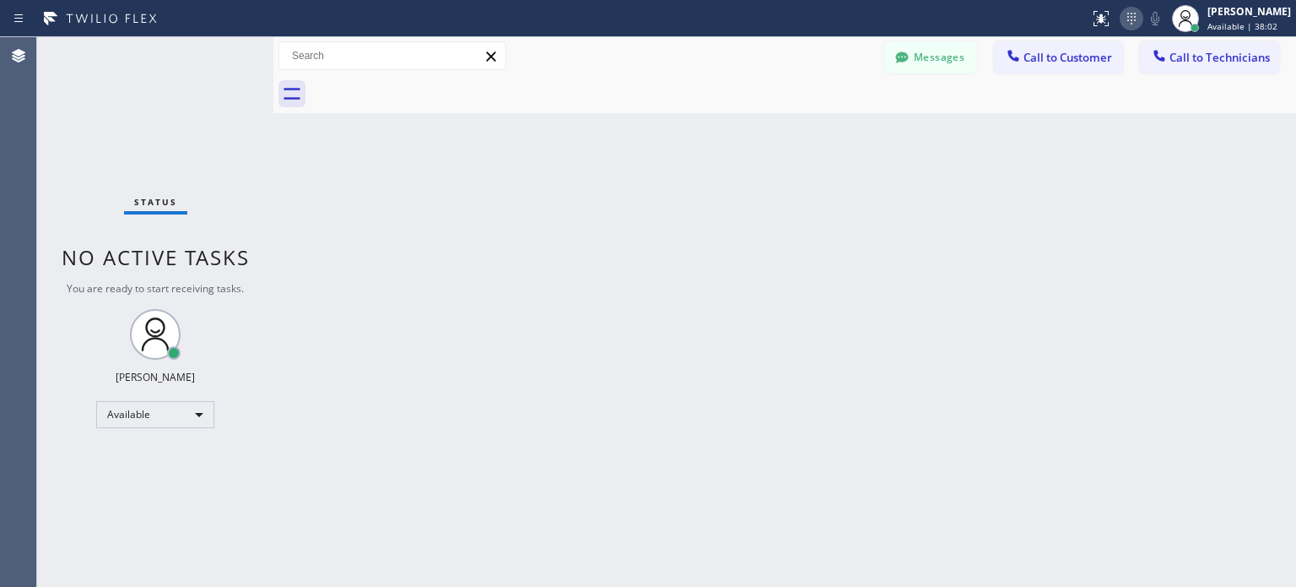
click at [1128, 16] on icon at bounding box center [1132, 18] width 20 height 20
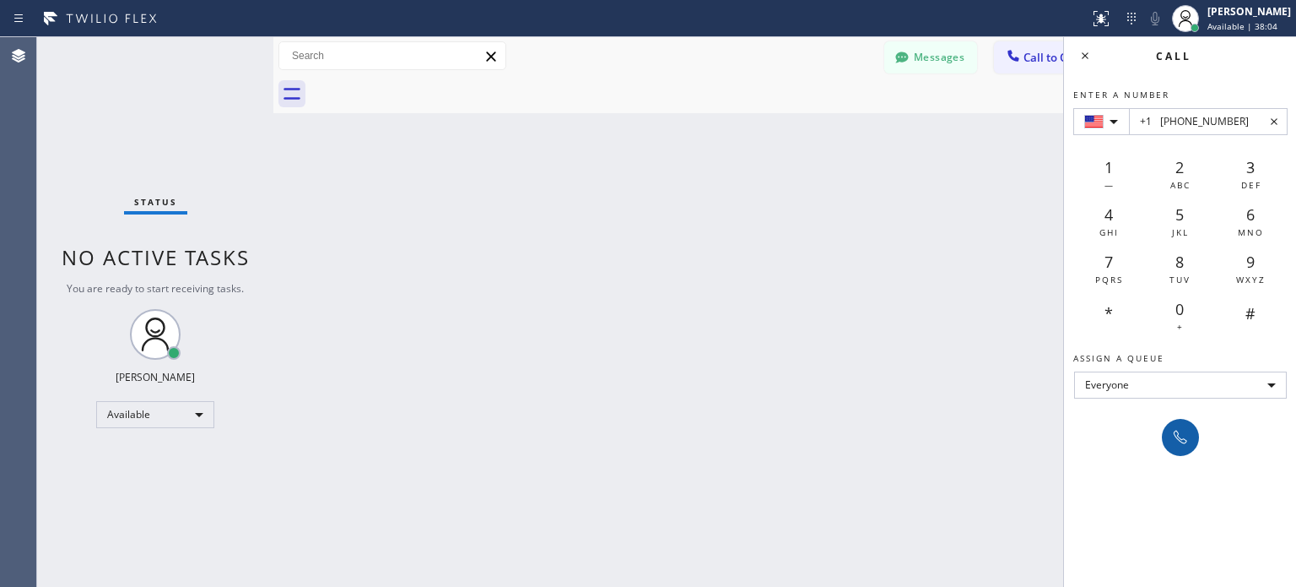
type input "+1 (201) 349-5060"
click at [1182, 431] on icon at bounding box center [1181, 437] width 20 height 20
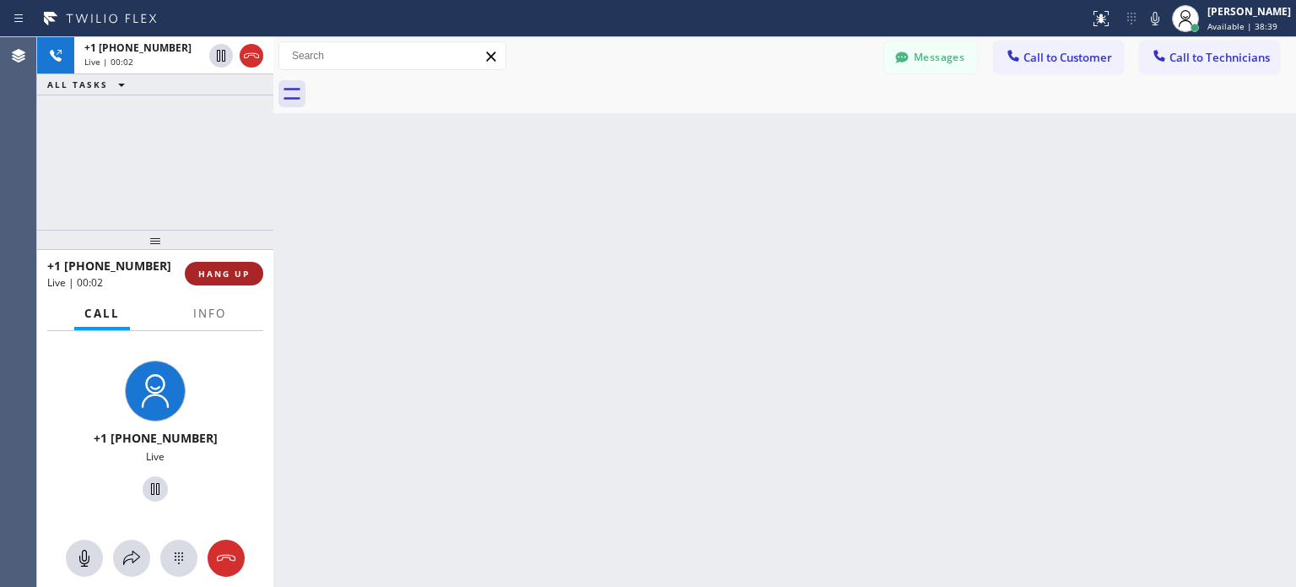
click at [233, 279] on button "HANG UP" at bounding box center [224, 274] width 78 height 24
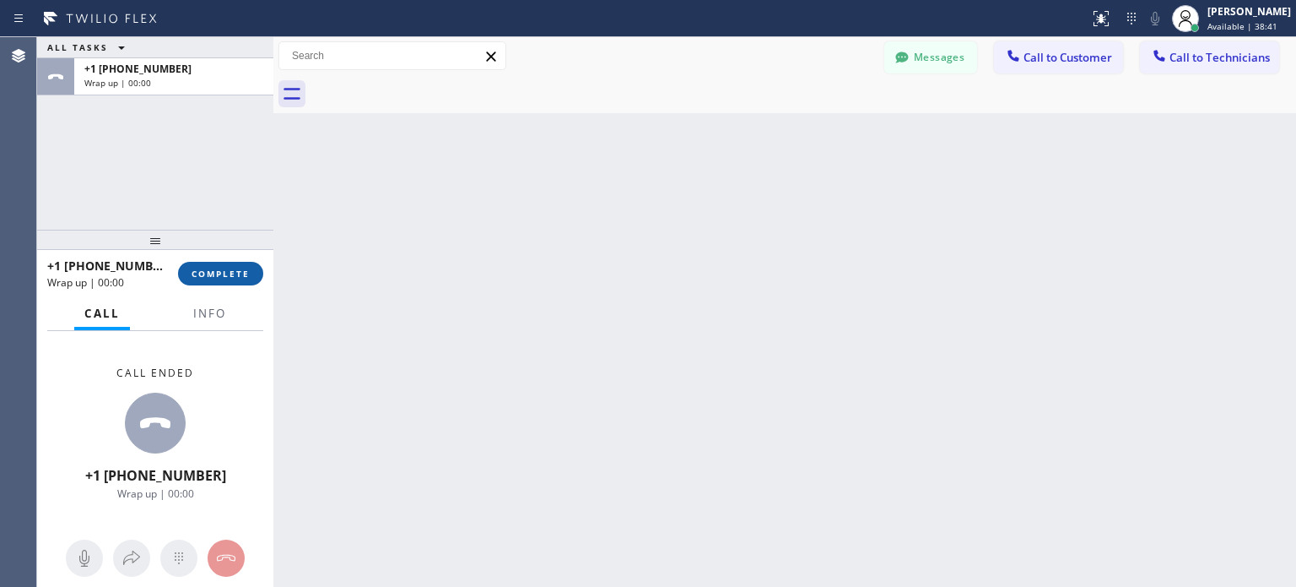
click at [233, 279] on button "COMPLETE" at bounding box center [220, 274] width 85 height 24
